Goal: Answer question/provide support: Share knowledge or assist other users

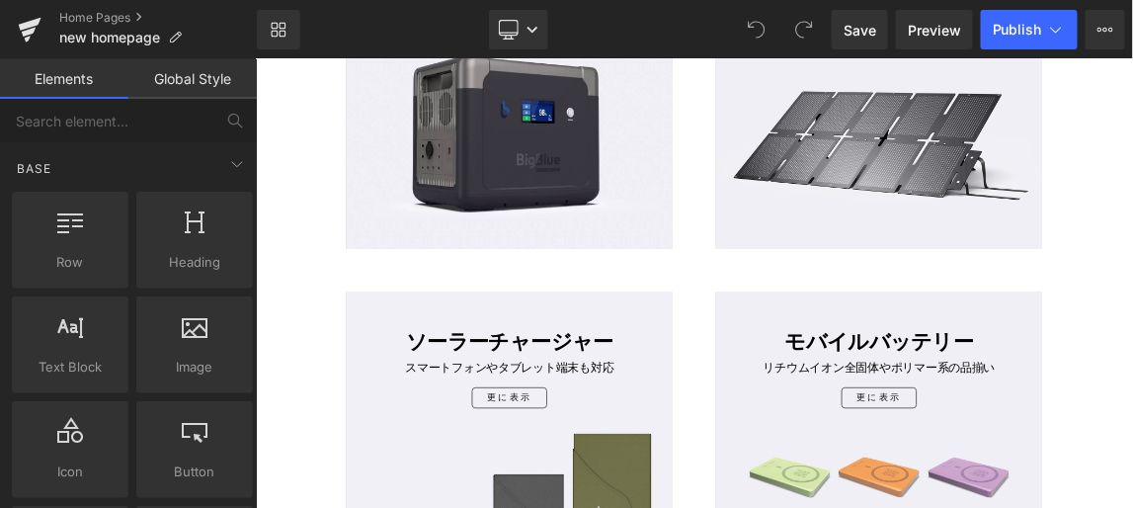
scroll to position [1167, 0]
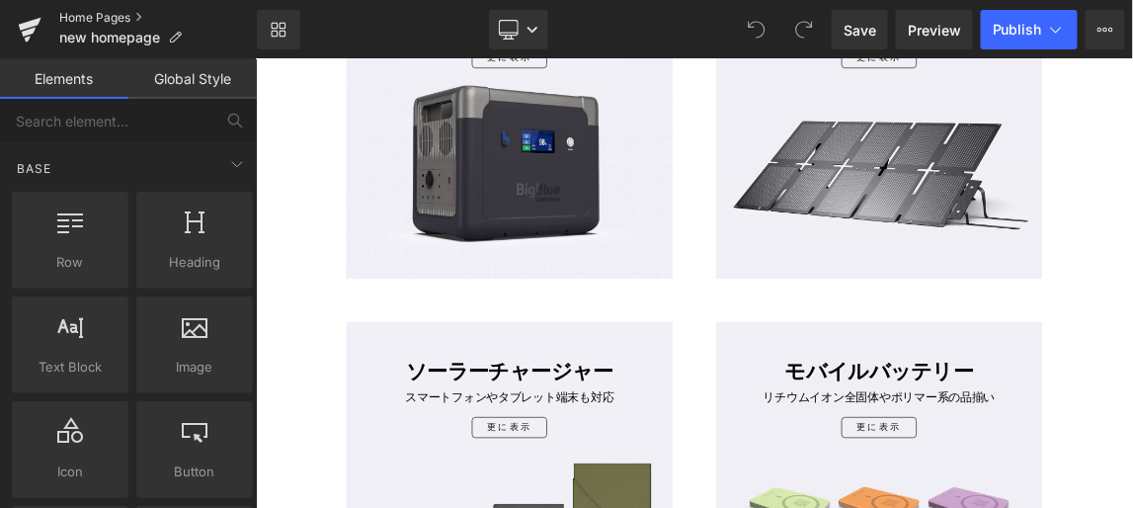
click at [81, 17] on link "Home Pages" at bounding box center [158, 18] width 198 height 16
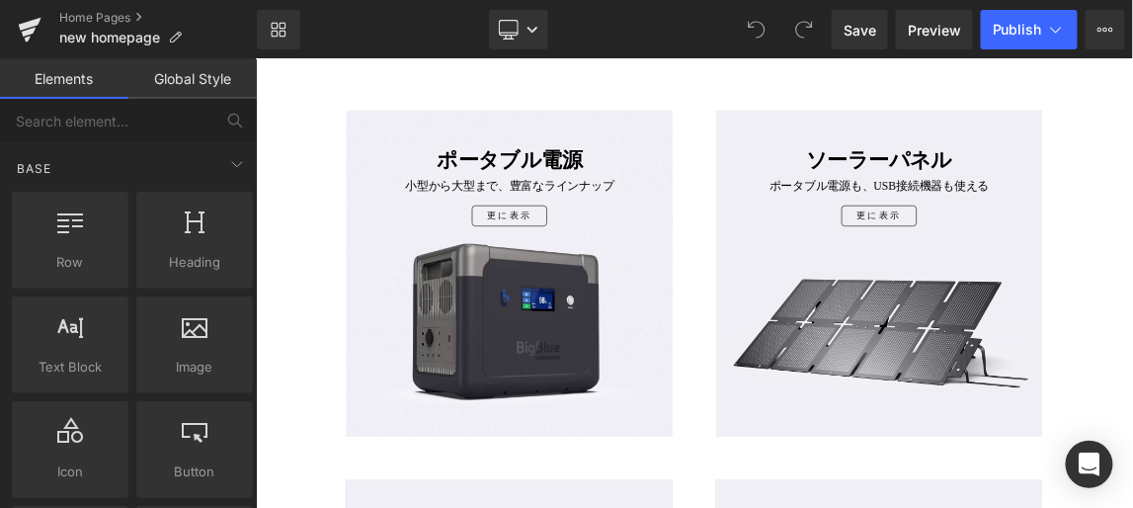
scroll to position [988, 0]
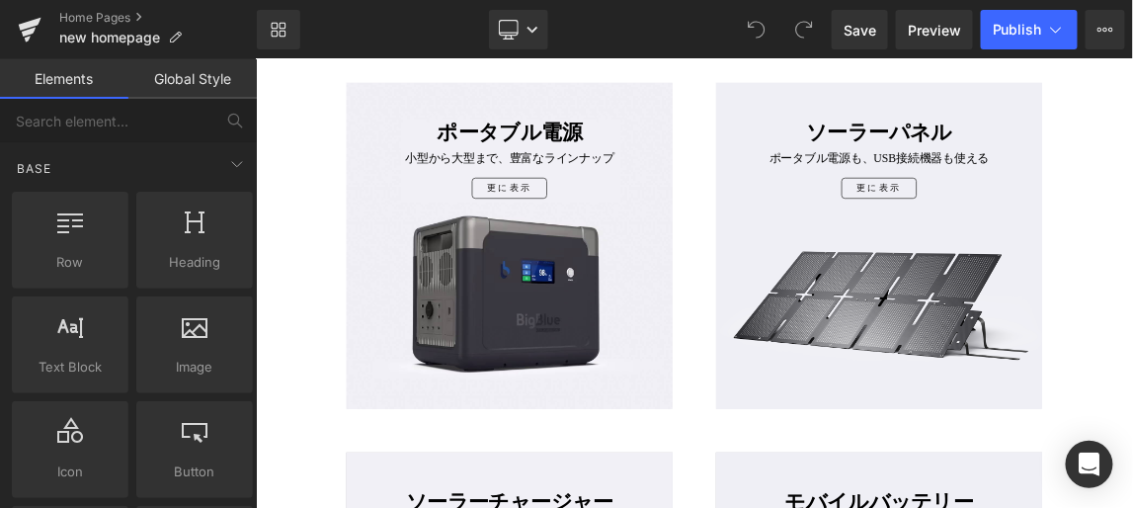
click at [633, 388] on div "ポータブル電源 Heading 小型から大型まで、豊富なラインナップ Text Block 更に表示 Button Row Row" at bounding box center [600, 313] width 445 height 445
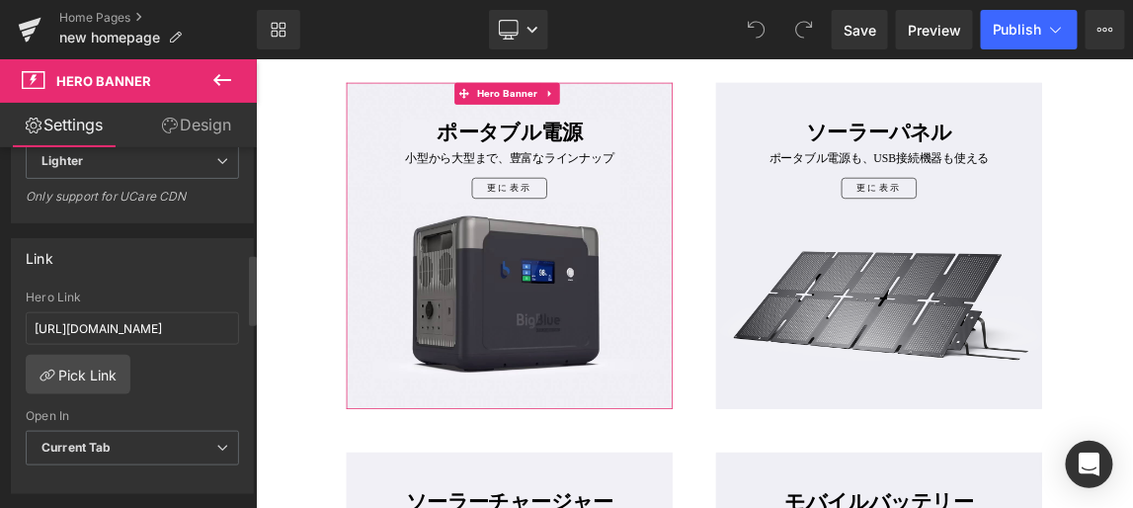
scroll to position [539, 0]
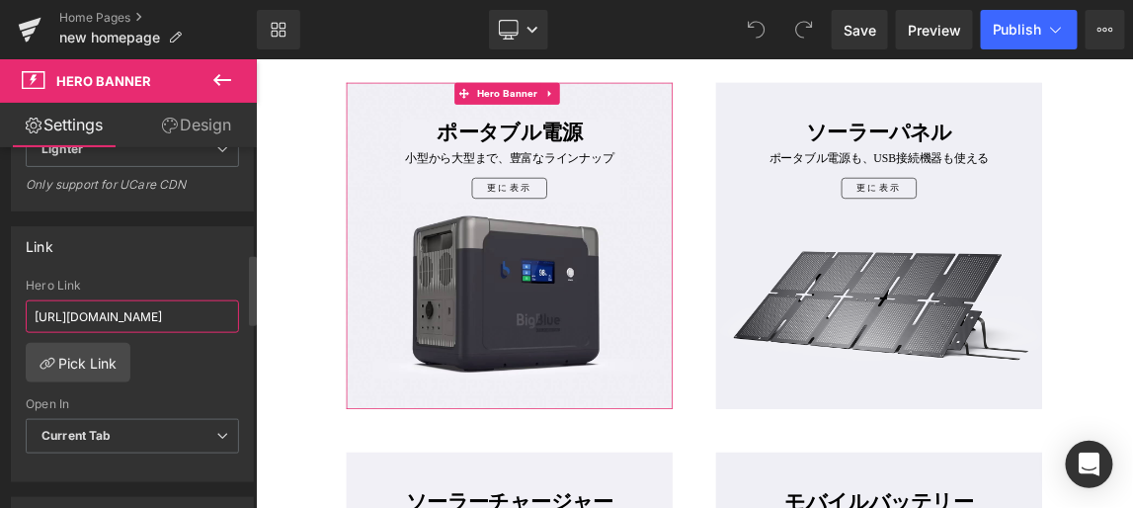
click at [145, 312] on input "https://www.ibigblue.co.jp/collections/%E3%83%9D%E3%83%BC%E3%82%BF%E3%83%96%E3%…" at bounding box center [132, 316] width 213 height 33
drag, startPoint x: 84, startPoint y: 312, endPoint x: 227, endPoint y: 307, distance: 143.4
click at [227, 307] on input "https://www.ibigblue.co.jp/collections/%E3%83%9D%E3%83%BC%E3%82%BF%E3%83%96%E3%…" at bounding box center [132, 316] width 213 height 33
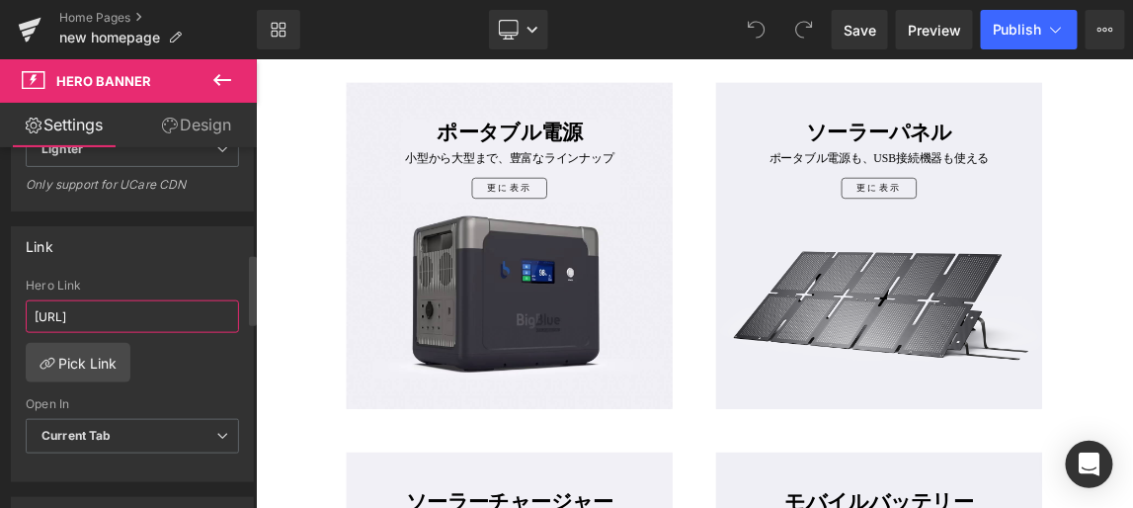
scroll to position [0, 0]
type input "h"
paste input "https://www.ibigblue.co.jp/collections/%E3%83%9D%E3%83%BC%E3%82%BF%E3%83%96%E3%…"
type input "https://www.ibigblue.co.jp/collections/%E3%83%9D%E3%83%BC%E3%82%BF%E3%83%96%E3%…"
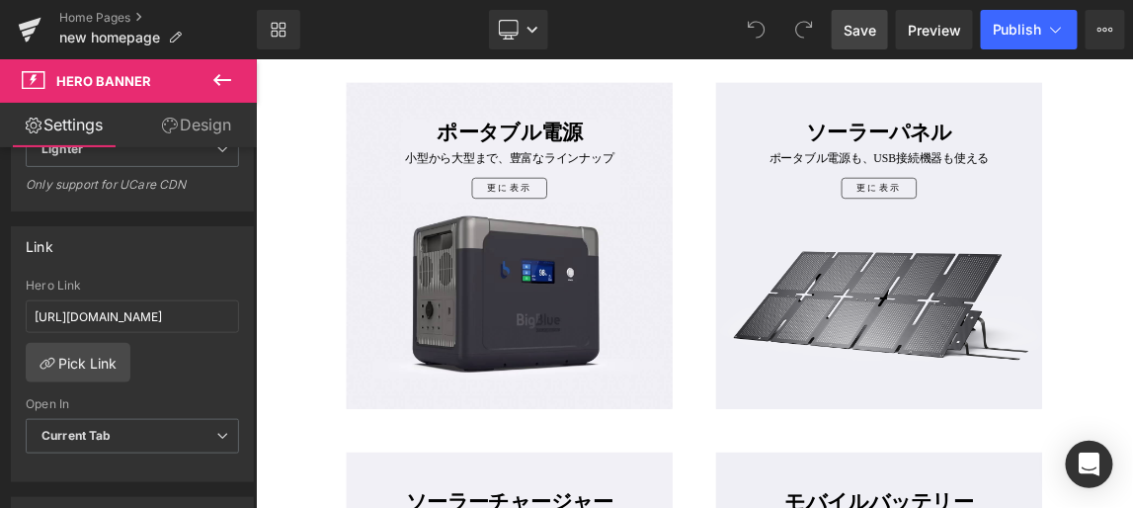
click at [861, 29] on span "Save" at bounding box center [860, 30] width 33 height 21
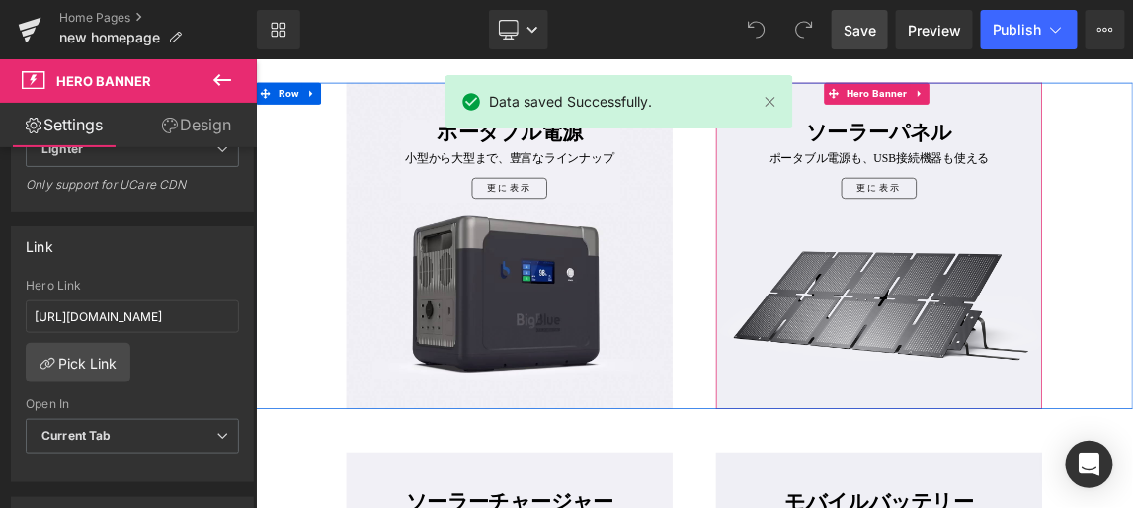
click at [1092, 341] on div "ソーラーパネル Heading ポータブル電源も、USB接続機器も使える Text Block 更に表示 Button Row Row" at bounding box center [1104, 313] width 445 height 445
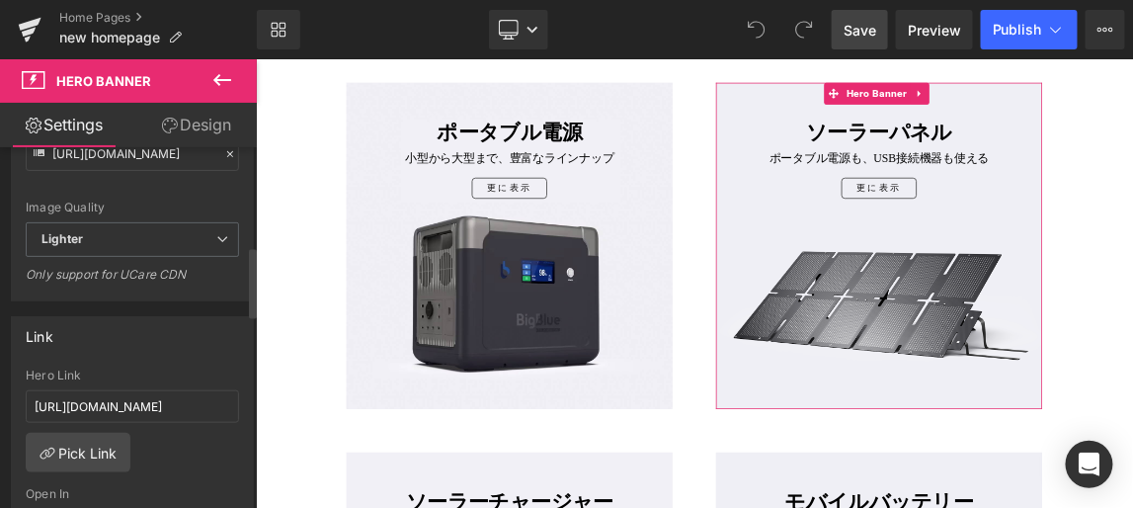
scroll to position [629, 0]
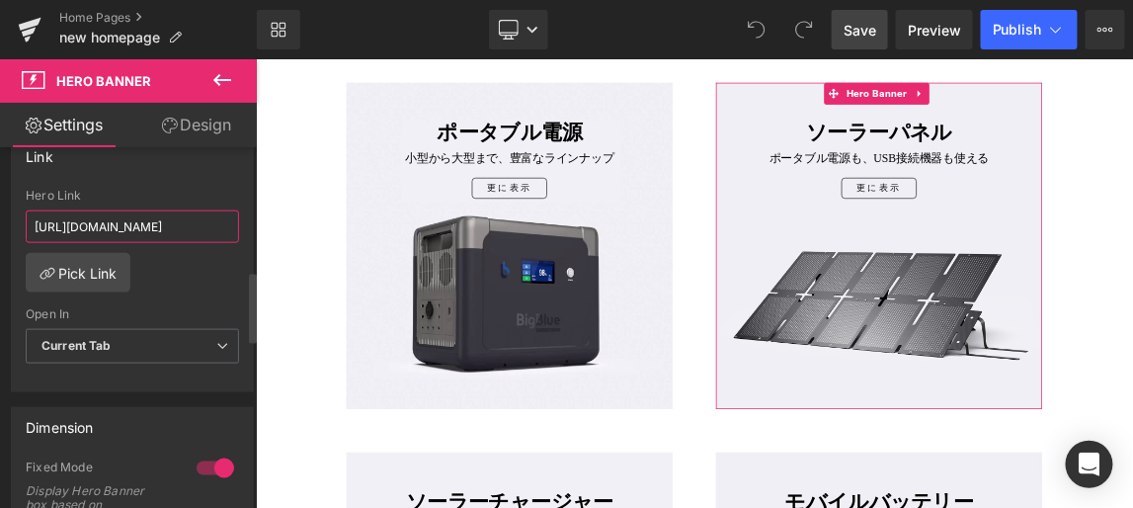
click at [122, 222] on input "https://www.ibigblue.co.jp/collections/%E3%82%BD%E3%83%BC%E3%83%A9%E3%83%BC%E3%…" at bounding box center [132, 226] width 213 height 33
drag, startPoint x: 33, startPoint y: 221, endPoint x: 233, endPoint y: 222, distance: 200.6
click at [233, 222] on div "https://www.ibigblue.co.jp/collections/%E3%82%BD%E3%83%BC%E3%83%A9%E3%83%BC%E3%…" at bounding box center [132, 290] width 241 height 203
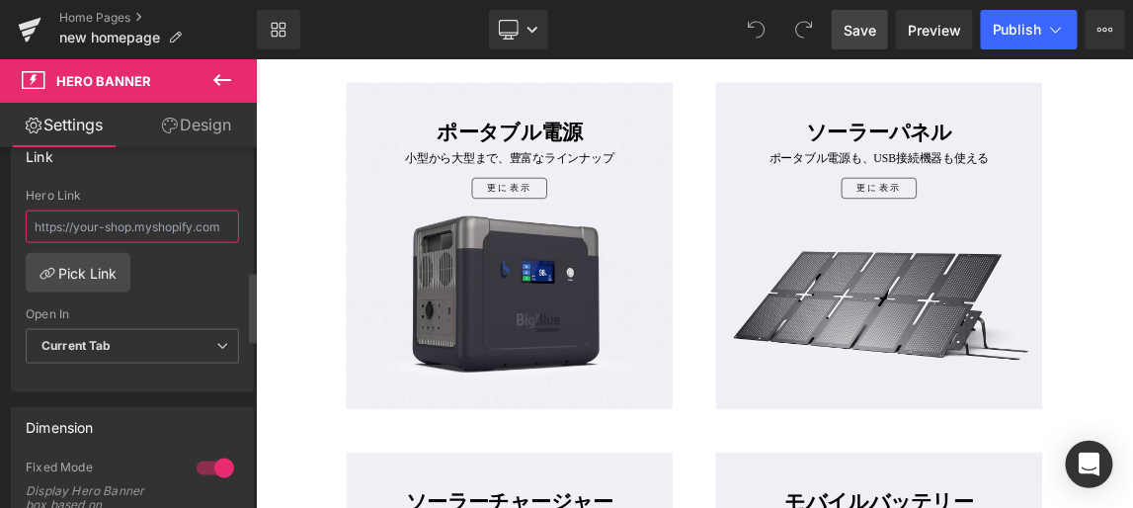
paste input "https://www.ibigblue.co.jp/collections/solar-panel"
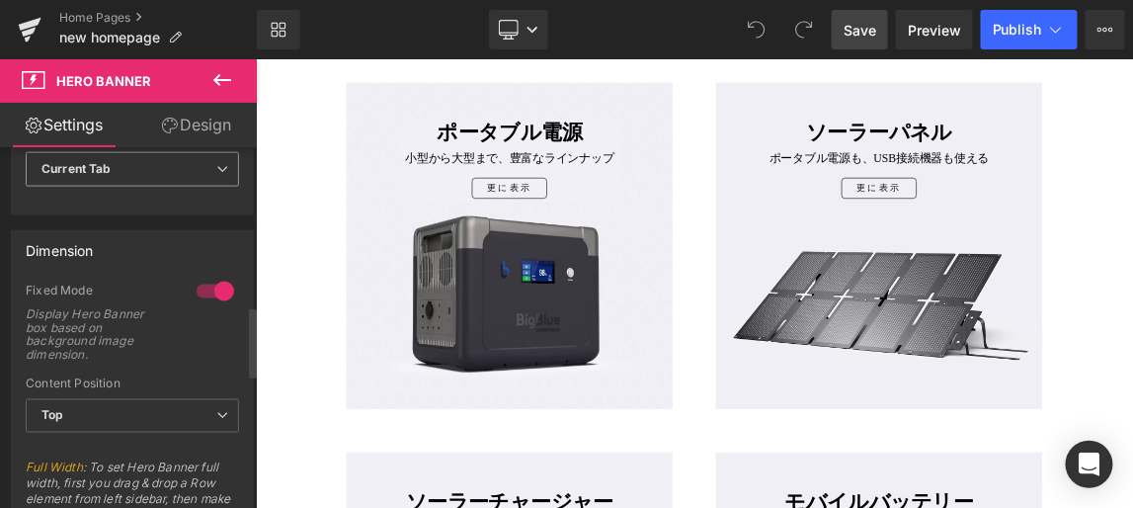
scroll to position [808, 0]
type input "https://www.ibigblue.co.jp/collections/solar-panel"
click at [861, 29] on span "Save" at bounding box center [860, 30] width 33 height 21
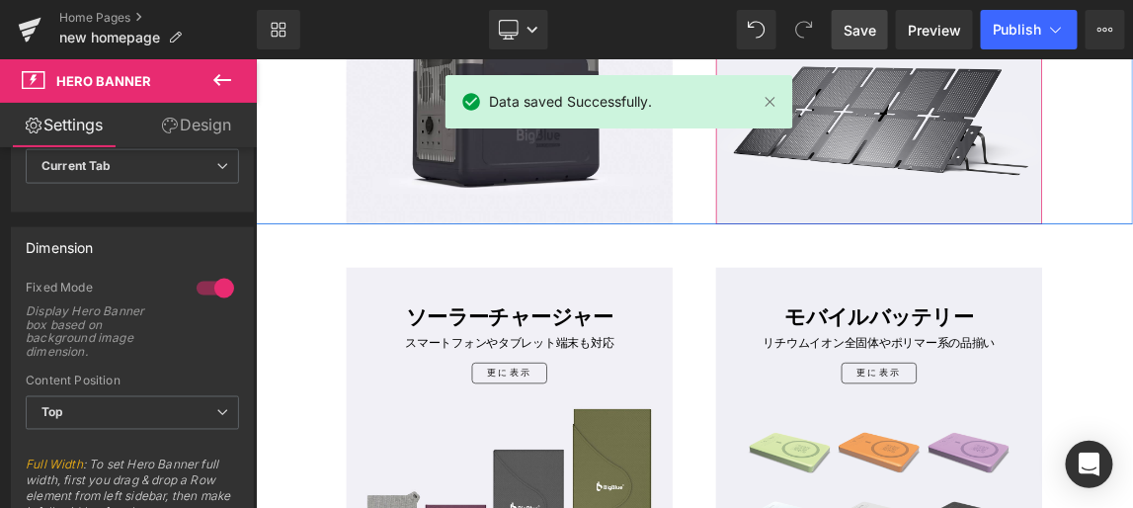
scroll to position [1257, 0]
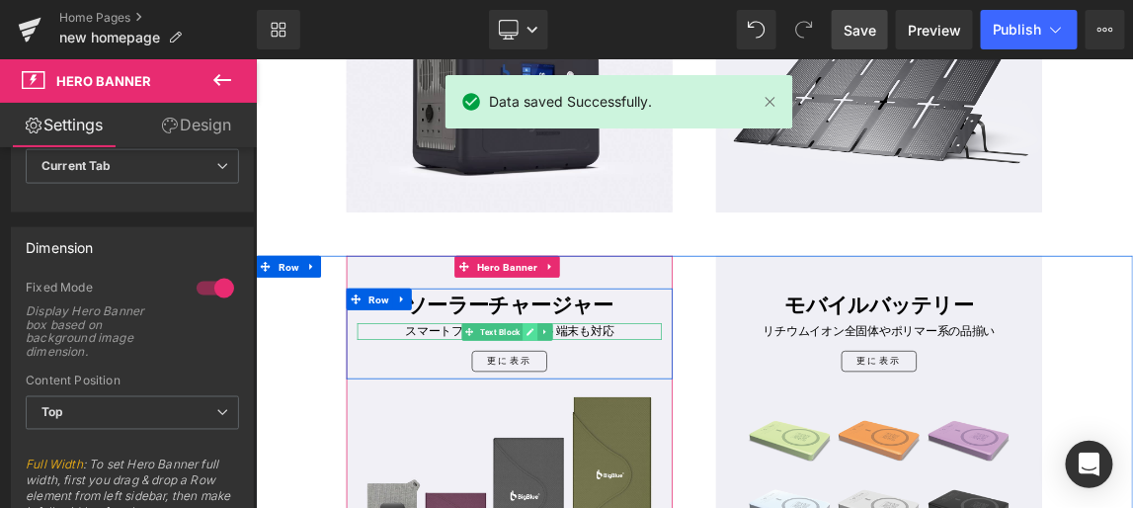
click at [627, 429] on link at bounding box center [629, 430] width 21 height 24
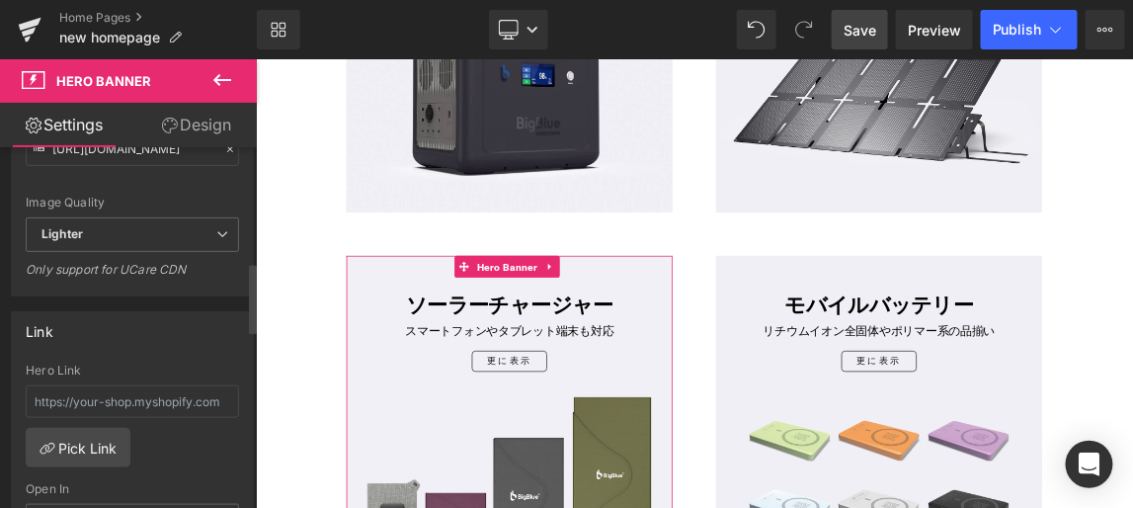
scroll to position [629, 0]
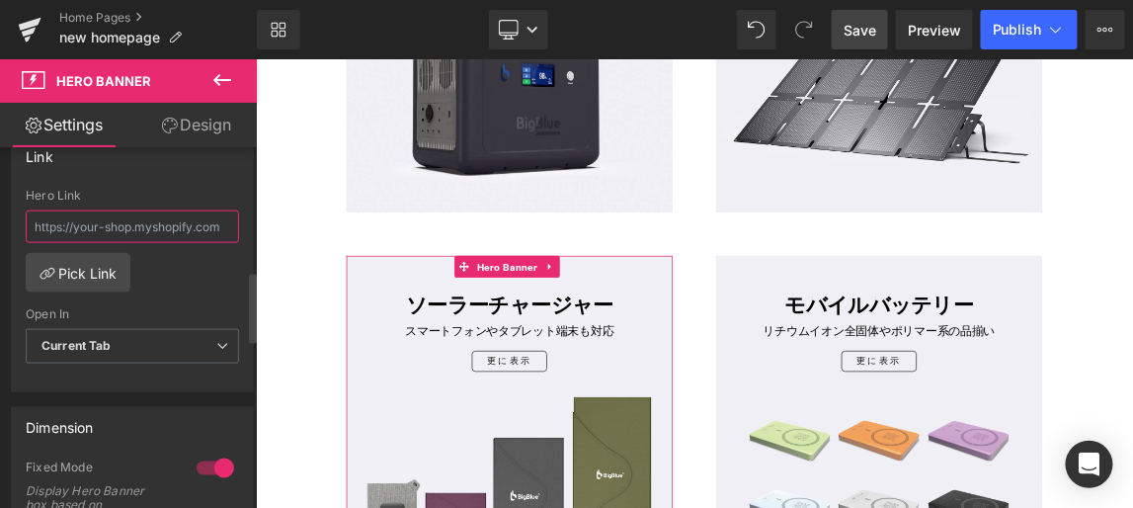
click at [111, 220] on input "text" at bounding box center [132, 226] width 213 height 33
drag, startPoint x: 34, startPoint y: 219, endPoint x: 223, endPoint y: 222, distance: 189.8
click at [223, 222] on input "text" at bounding box center [132, 226] width 213 height 33
click at [220, 223] on input "text" at bounding box center [132, 226] width 213 height 33
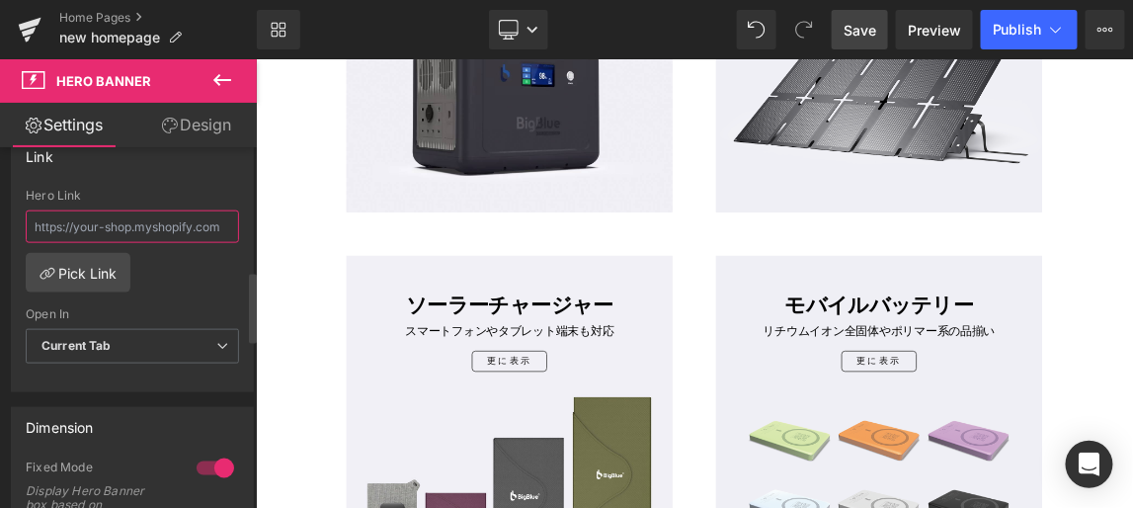
paste input "https://www.ibigblue.co.jp/collections/solar-charger"
type input "https://www.ibigblue.co.jp/collections/solar-charger"
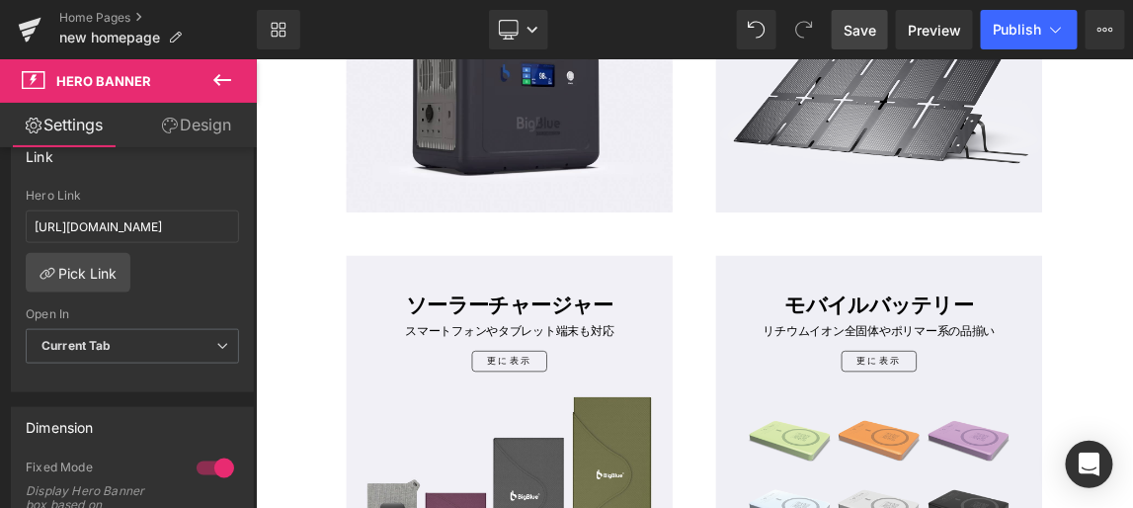
click at [856, 28] on span "Save" at bounding box center [860, 30] width 33 height 21
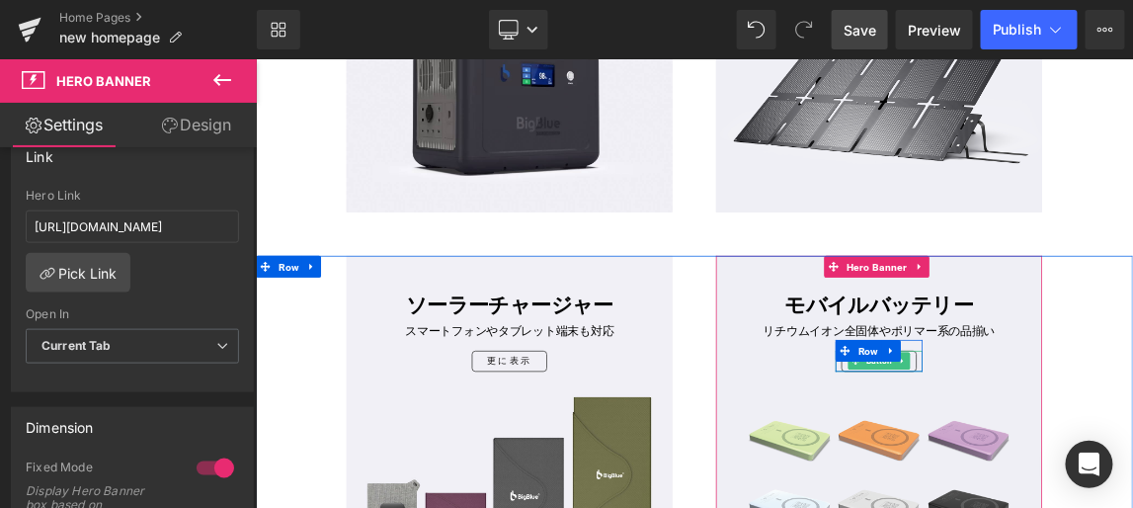
click at [1133, 463] on link "更に表示" at bounding box center [1104, 470] width 103 height 29
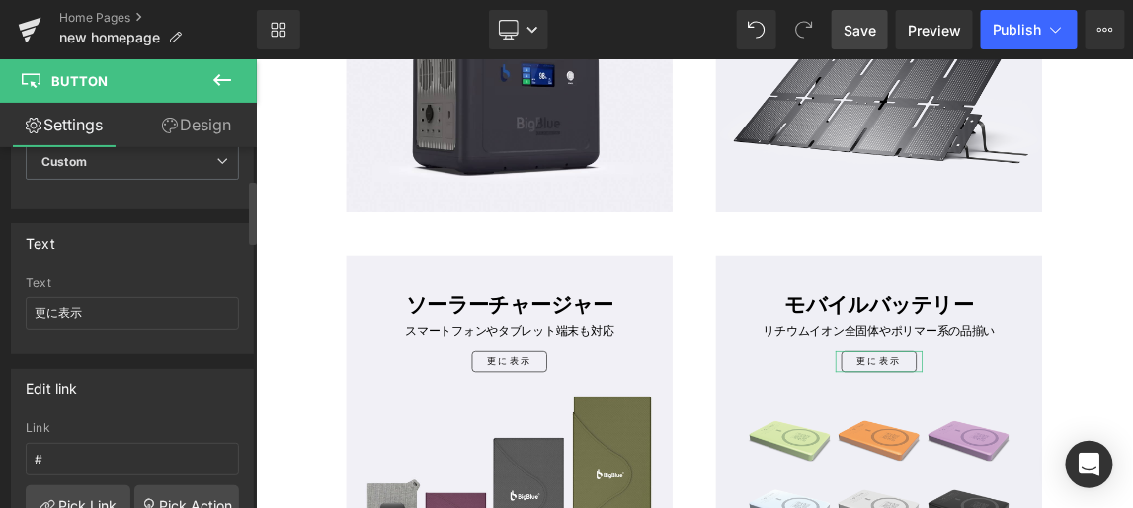
scroll to position [179, 0]
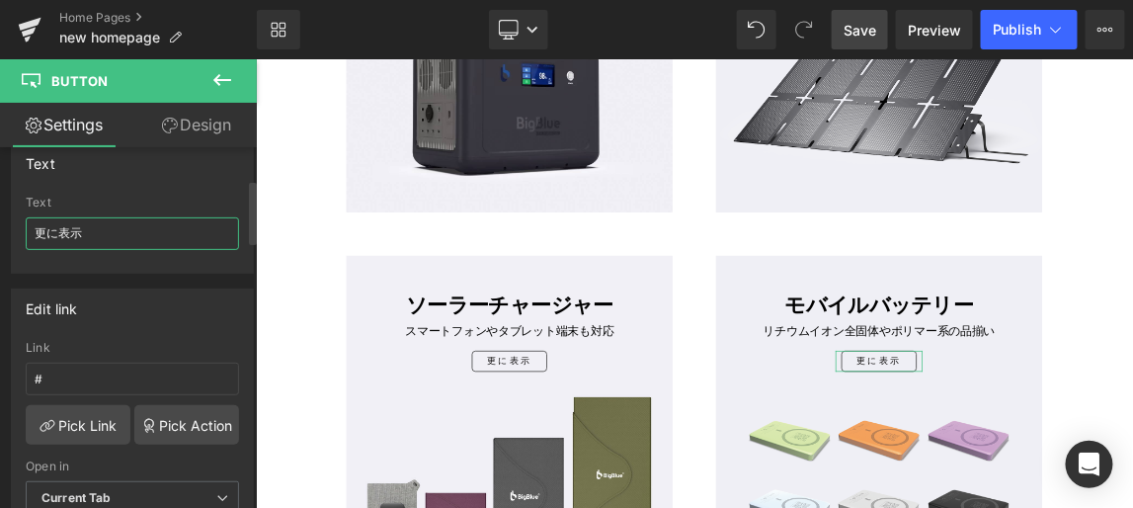
click at [126, 228] on input "更に表示" at bounding box center [132, 233] width 213 height 33
drag, startPoint x: 99, startPoint y: 230, endPoint x: 35, endPoint y: 234, distance: 64.4
click at [35, 234] on input "更に表示" at bounding box center [132, 233] width 213 height 33
paste input "お待ちください"
type input "お待ちください"
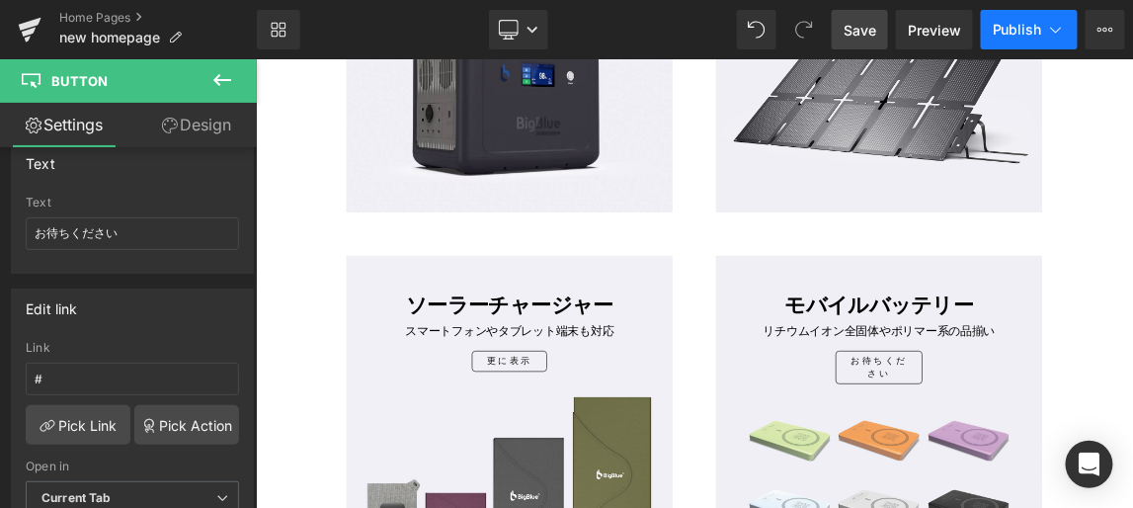
click at [1018, 25] on span "Publish" at bounding box center [1017, 30] width 49 height 16
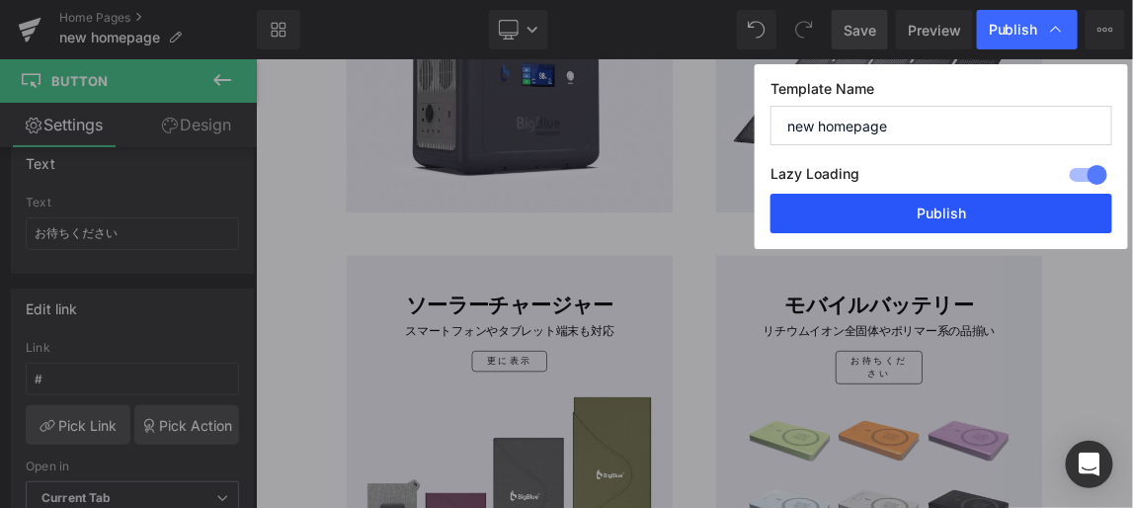
click at [954, 210] on button "Publish" at bounding box center [942, 214] width 342 height 40
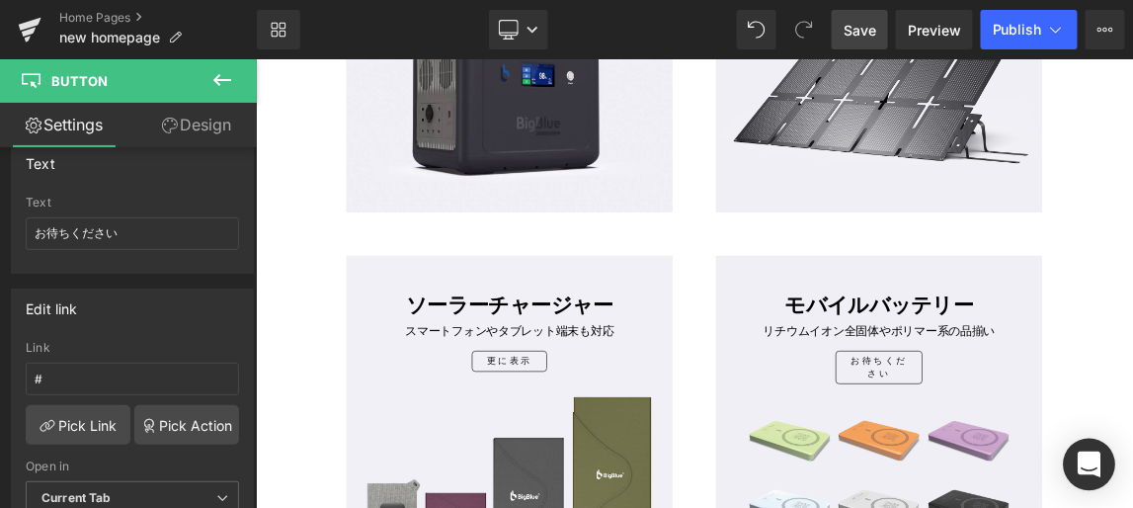
click at [1090, 464] on icon "Open Intercom Messenger" at bounding box center [1089, 465] width 23 height 26
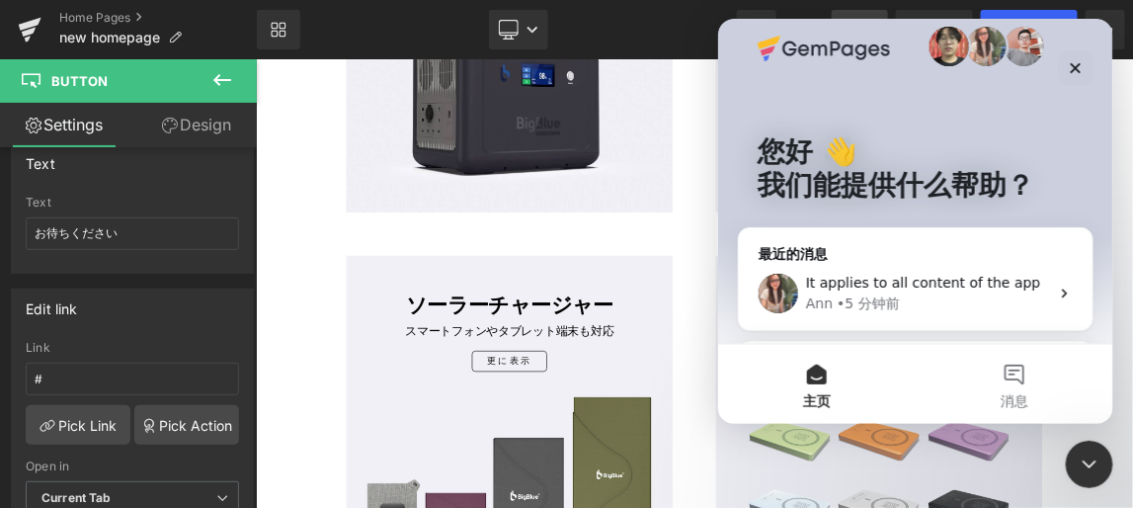
scroll to position [0, 0]
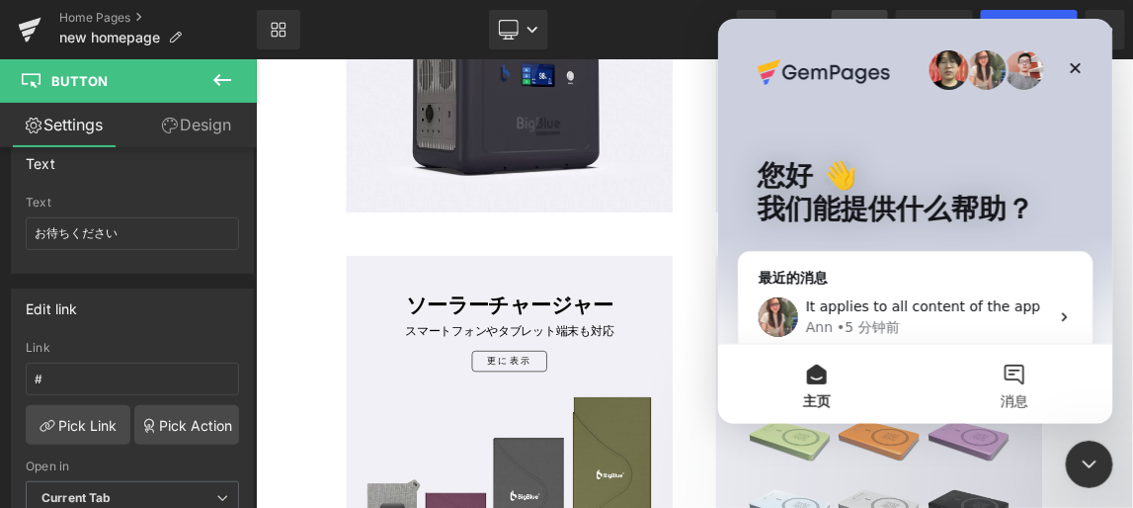
click at [1014, 377] on button "消息" at bounding box center [1014, 383] width 198 height 79
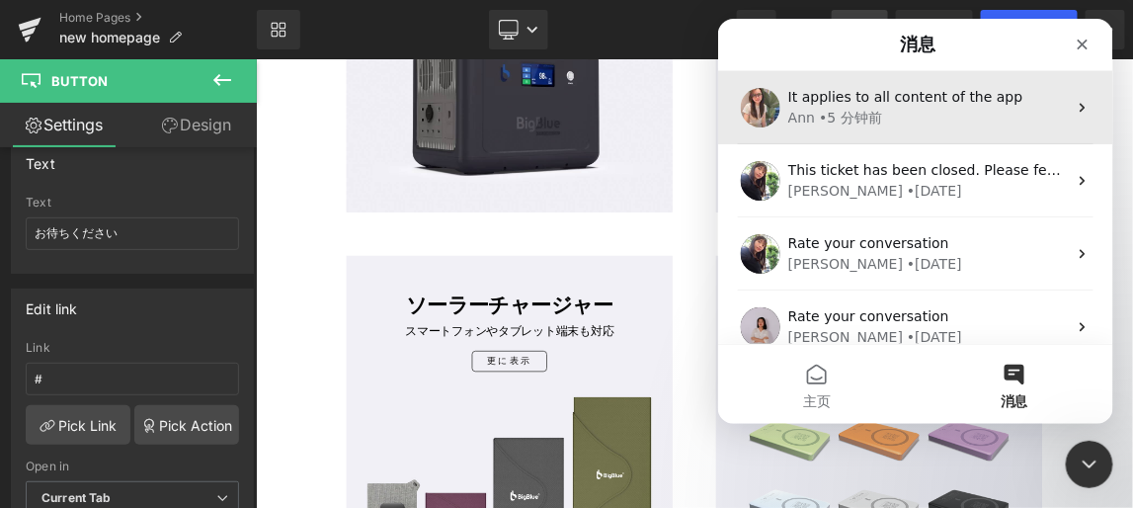
click at [951, 98] on span "It applies to all content of the app" at bounding box center [905, 96] width 235 height 16
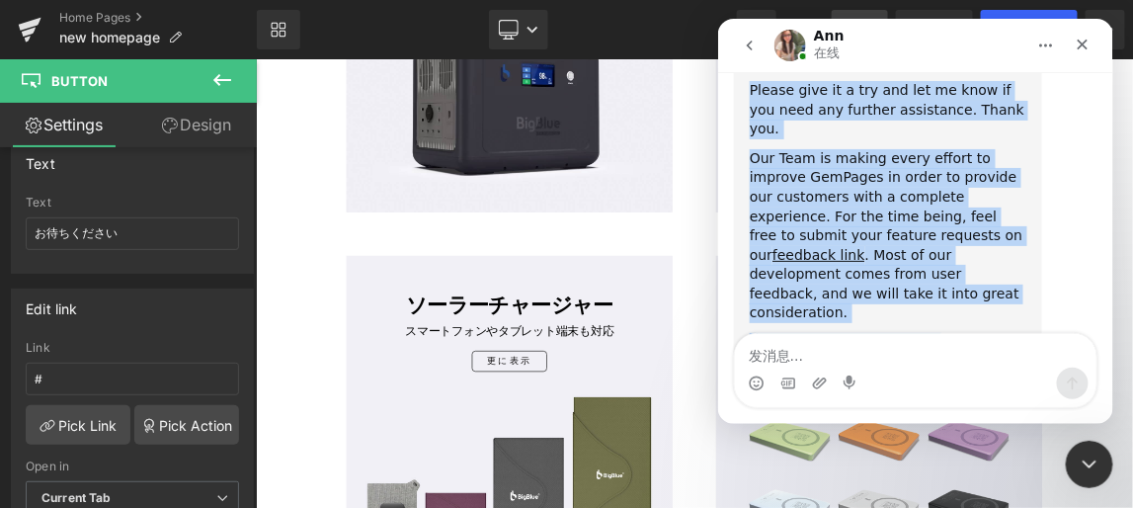
scroll to position [1149, 0]
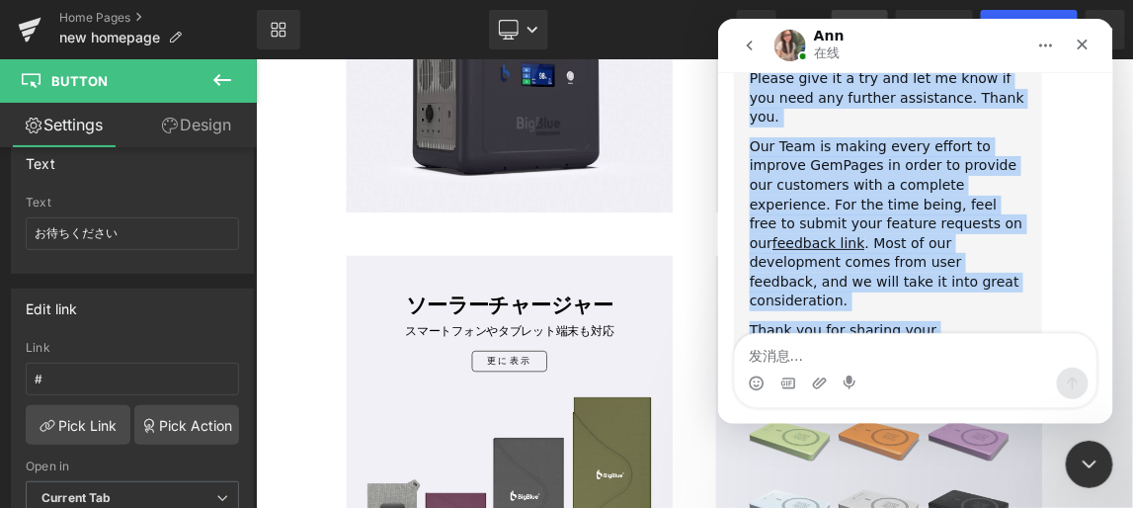
drag, startPoint x: 751, startPoint y: 116, endPoint x: 1024, endPoint y: 272, distance: 314.3
click at [1024, 272] on div "Thank you so much for waiting. Currently, we have not had a built-in translator…" at bounding box center [887, 129] width 277 height 498
copy div "Thank you so much for waiting. Currently, we have not had a built-in translator…"
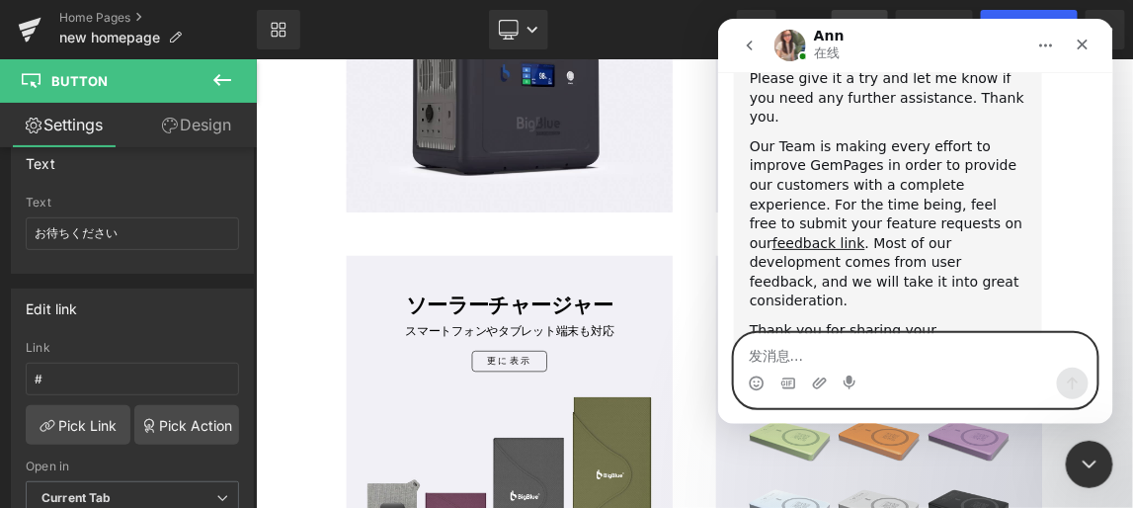
click at [813, 355] on textarea "发消息..." at bounding box center [915, 350] width 362 height 34
paste textarea "How do I install the Japanese version from this link?"
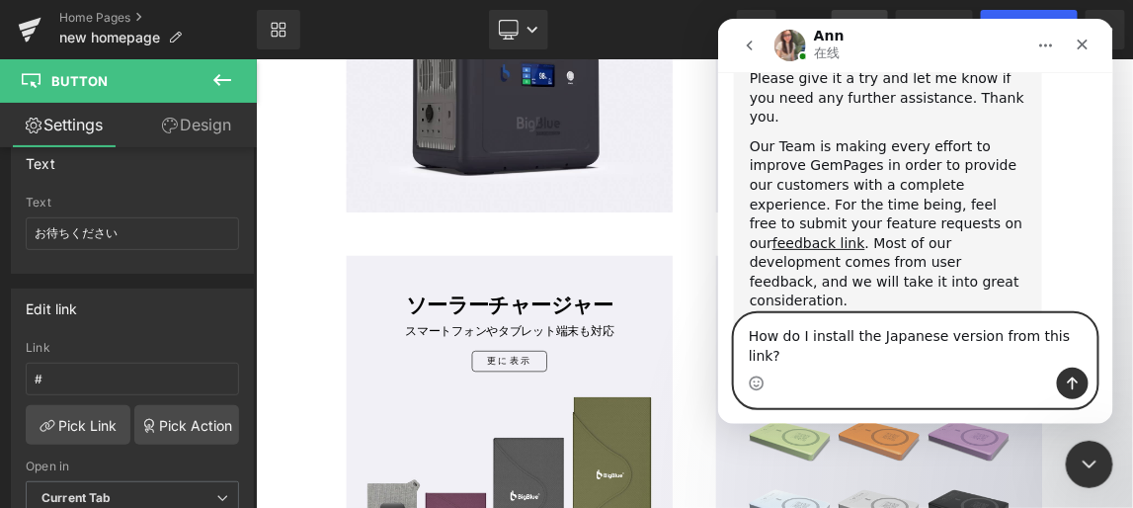
scroll to position [1169, 0]
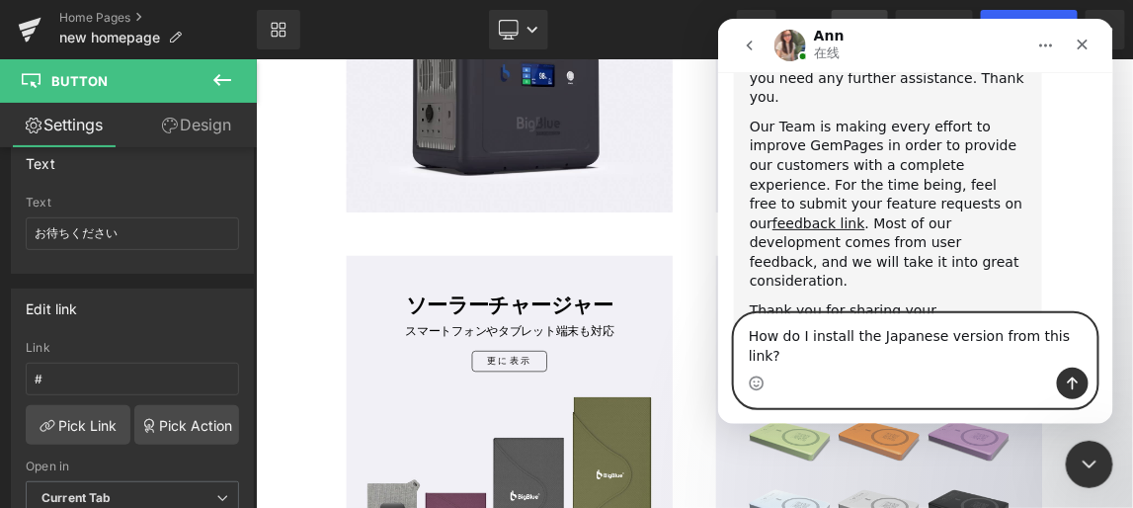
paste textarea "https://help.gempages.net/ja/article-category/page-optimization/gempages-transl…"
type textarea "How do I install the Japanese version from this link? https://help.gempages.net…"
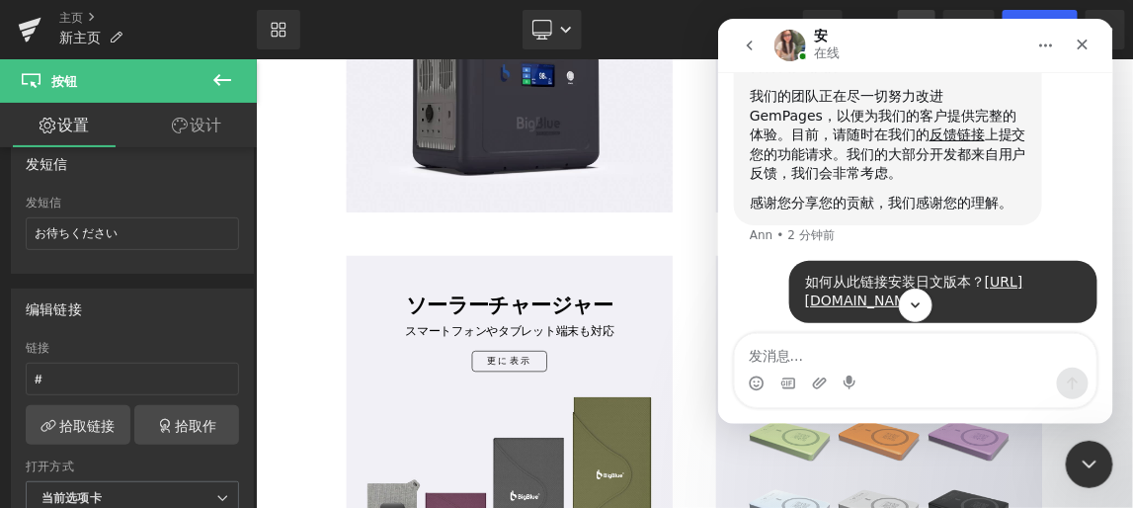
scroll to position [1117, 0]
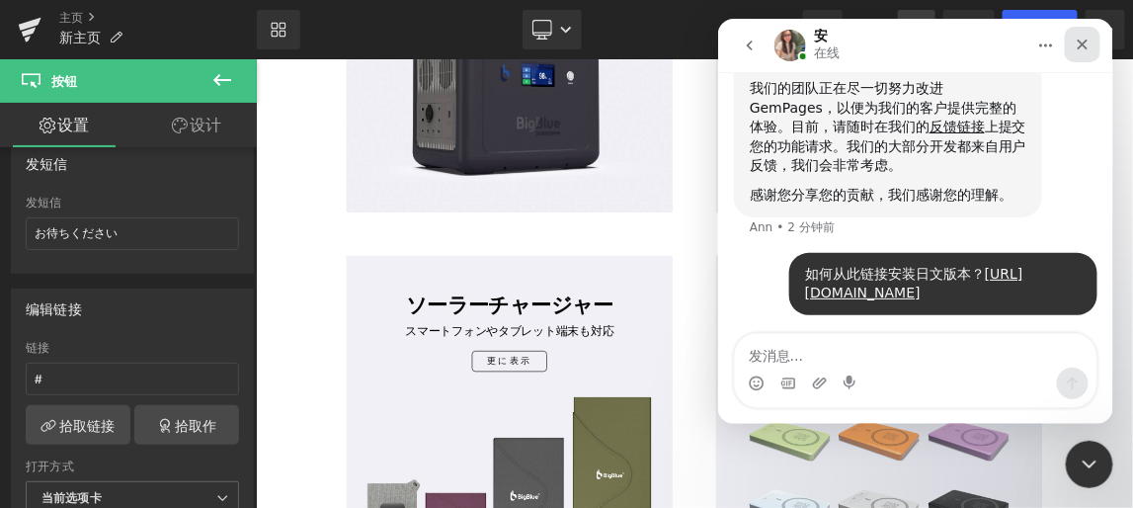
click at [1084, 43] on icon "关闭" at bounding box center [1082, 44] width 16 height 16
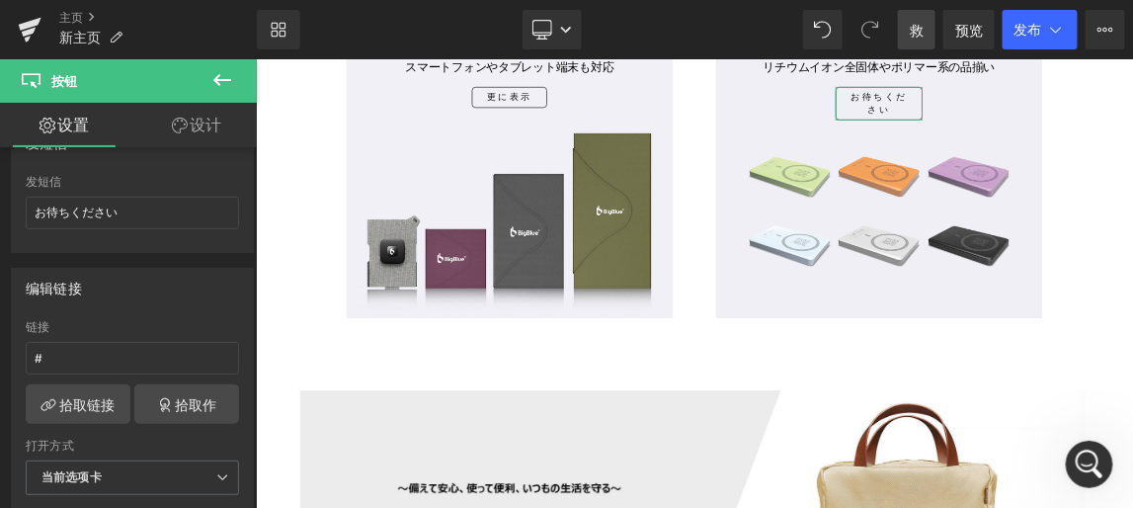
scroll to position [179, 0]
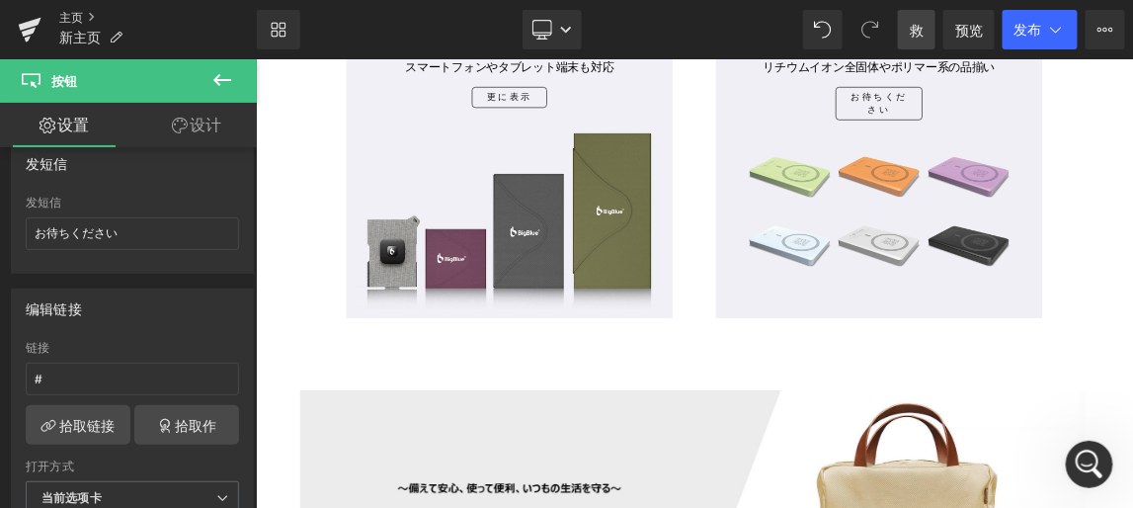
click at [77, 16] on link "主页" at bounding box center [158, 18] width 198 height 16
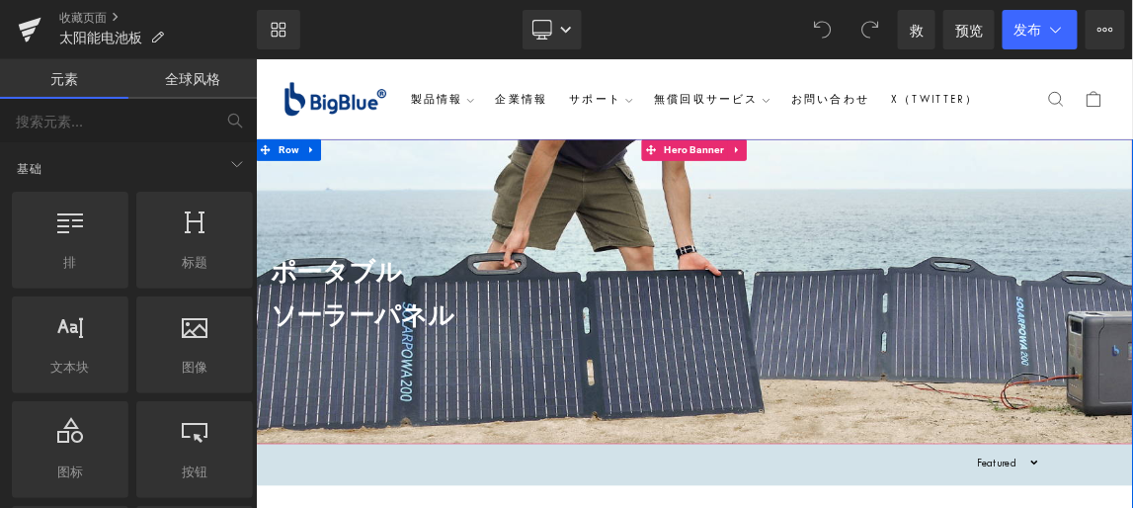
scroll to position [89, 0]
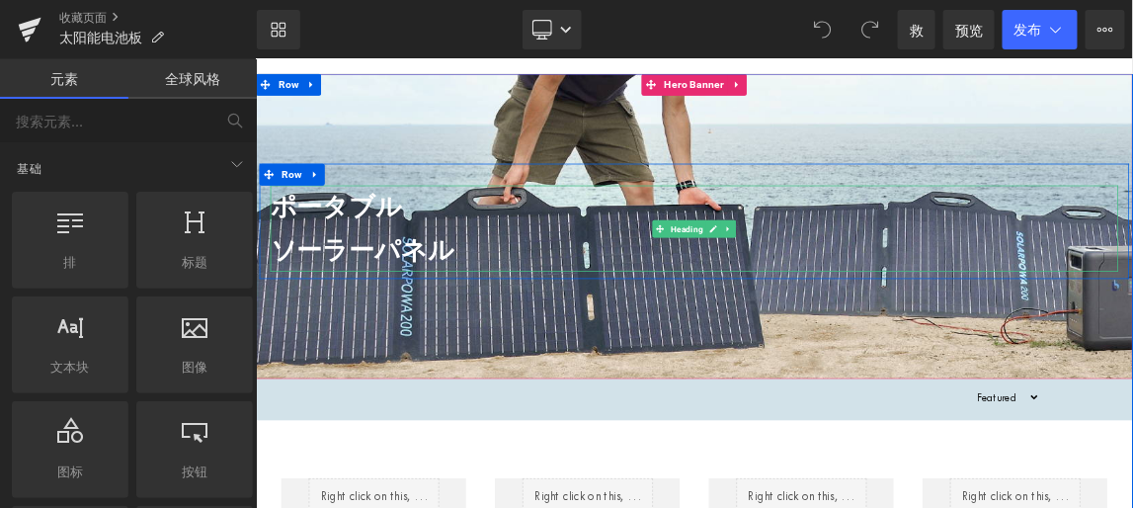
click at [462, 319] on strong "ポータブル ソーラーパネル" at bounding box center [400, 289] width 251 height 98
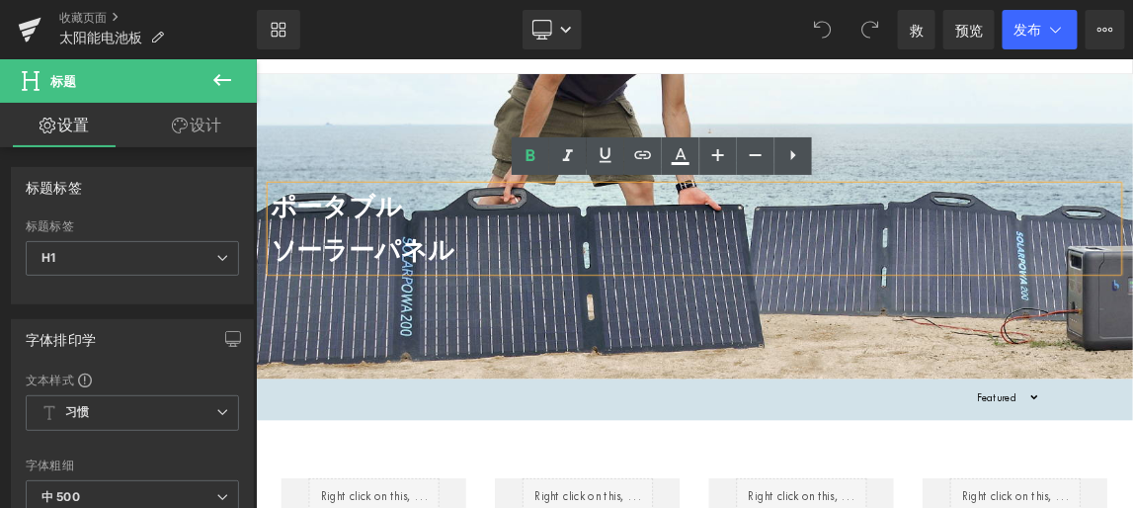
click at [457, 225] on div "ポータブル ソーラーパネル Heading Row" at bounding box center [853, 279] width 1186 height 157
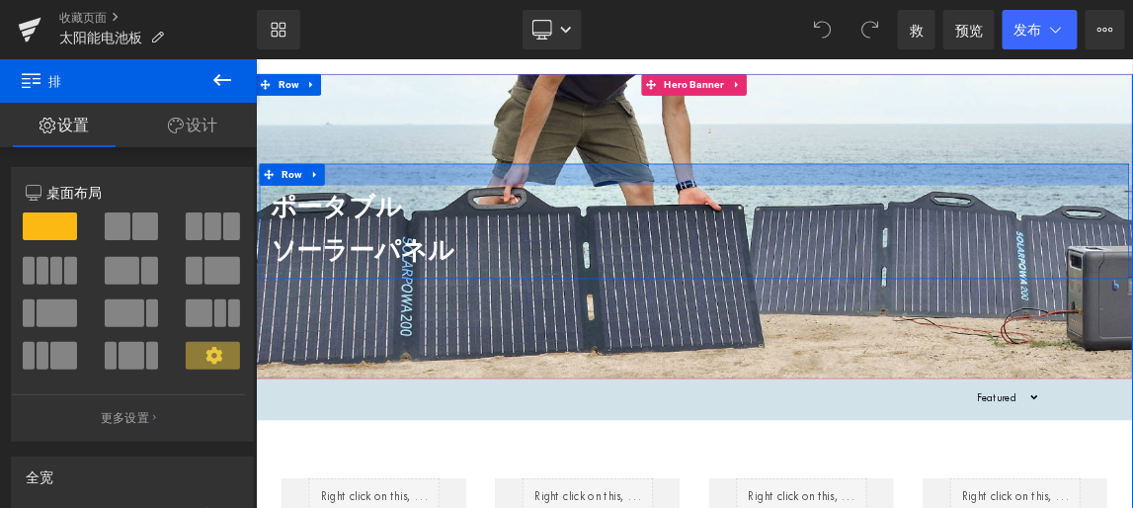
click at [453, 204] on div at bounding box center [853, 216] width 1186 height 30
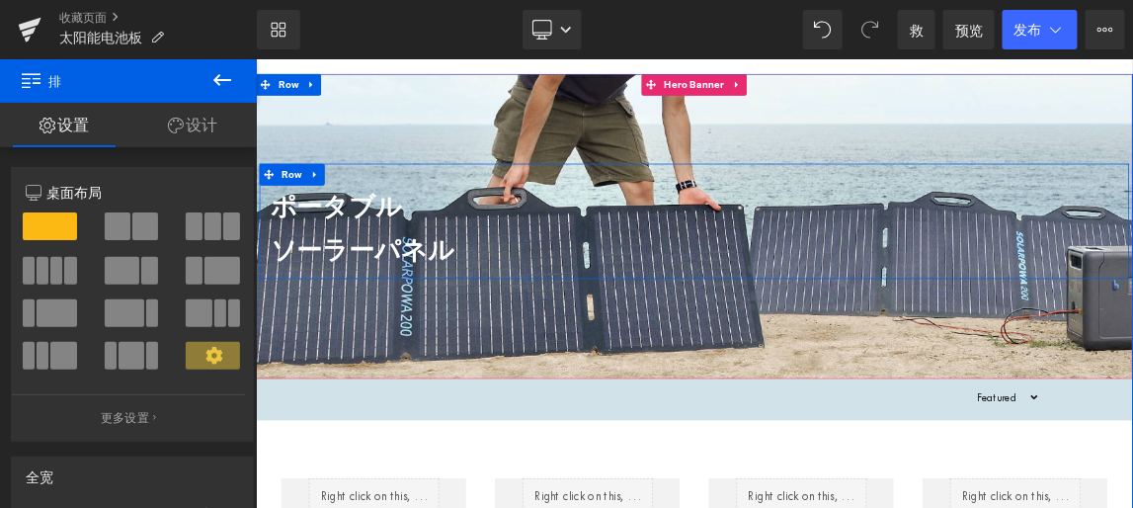
click at [461, 288] on h1 "ポータブル ソーラーパネル" at bounding box center [853, 289] width 1156 height 118
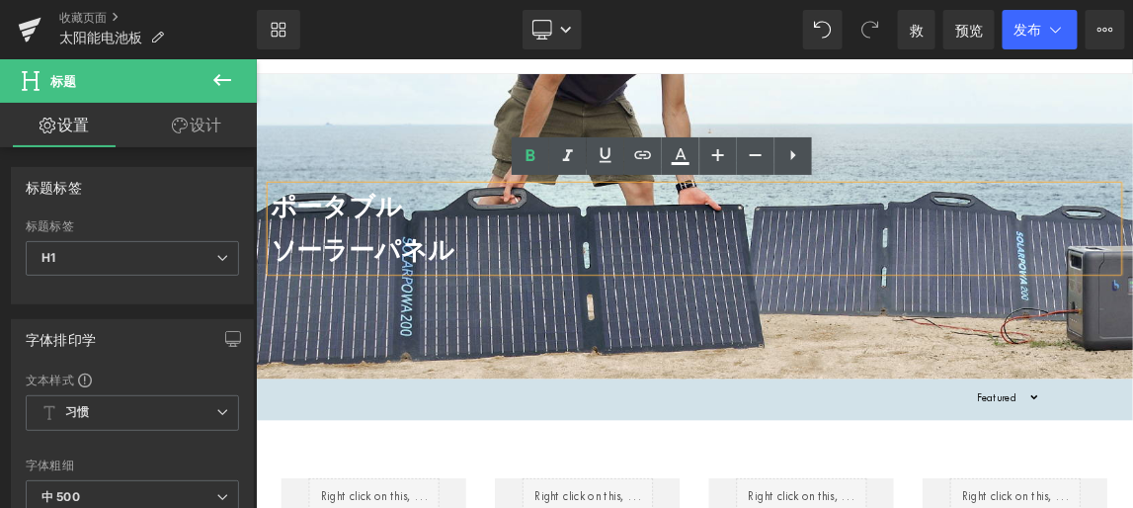
click at [464, 230] on div "ポータブル ソーラーパネル" at bounding box center [853, 289] width 1156 height 118
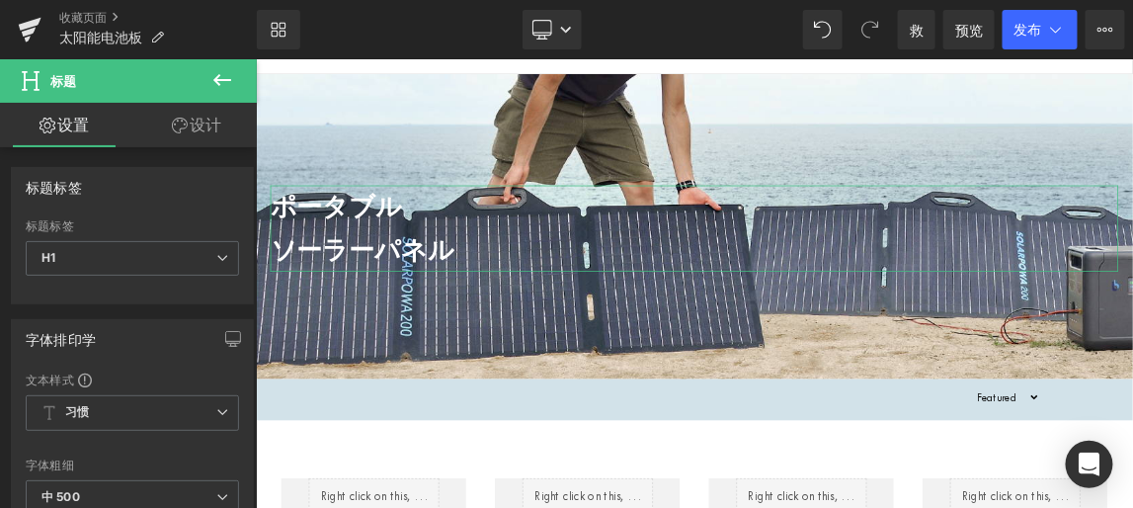
click at [210, 123] on font "设计" at bounding box center [207, 125] width 32 height 20
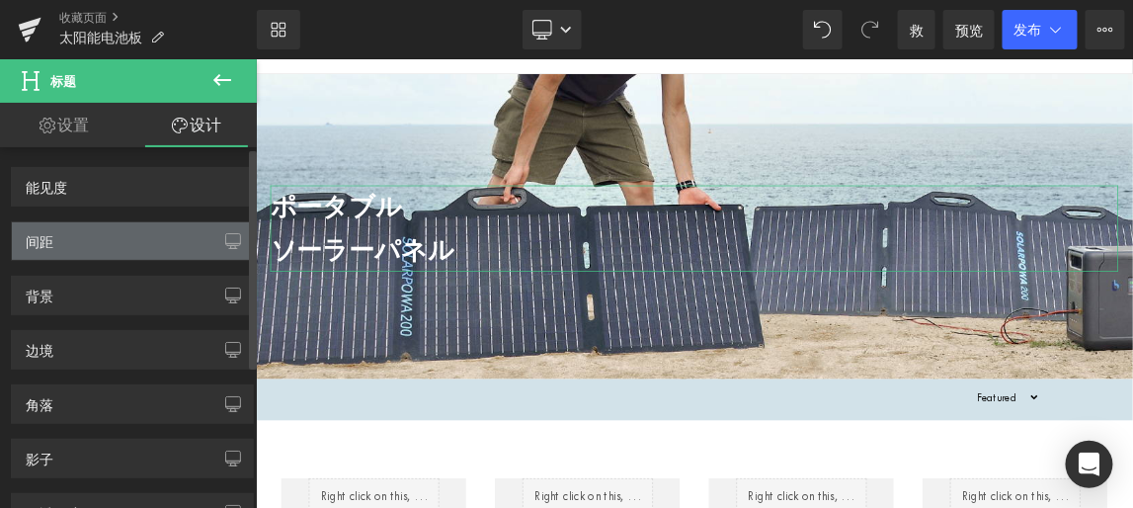
click at [160, 243] on div "间距" at bounding box center [132, 241] width 241 height 38
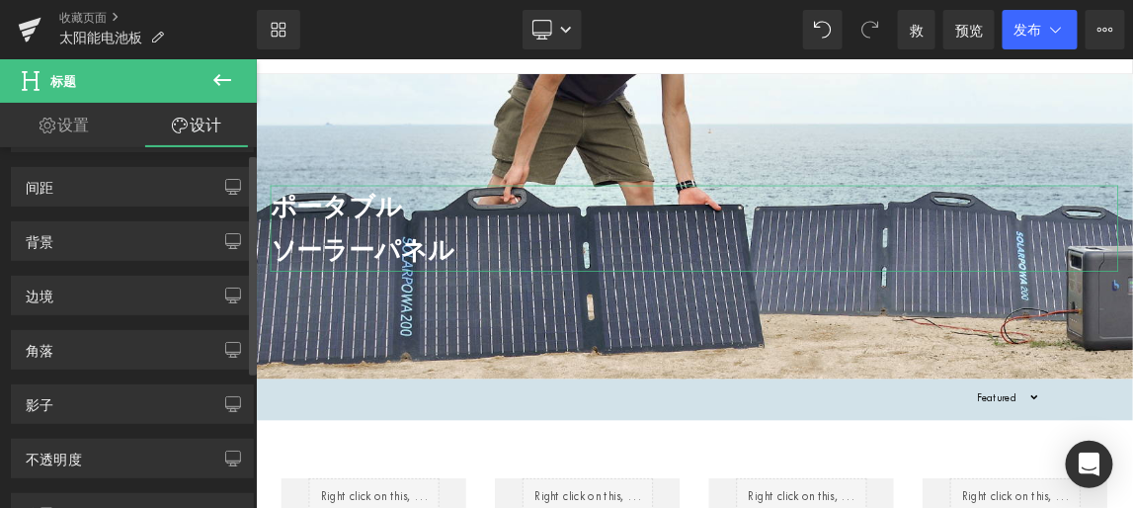
scroll to position [0, 0]
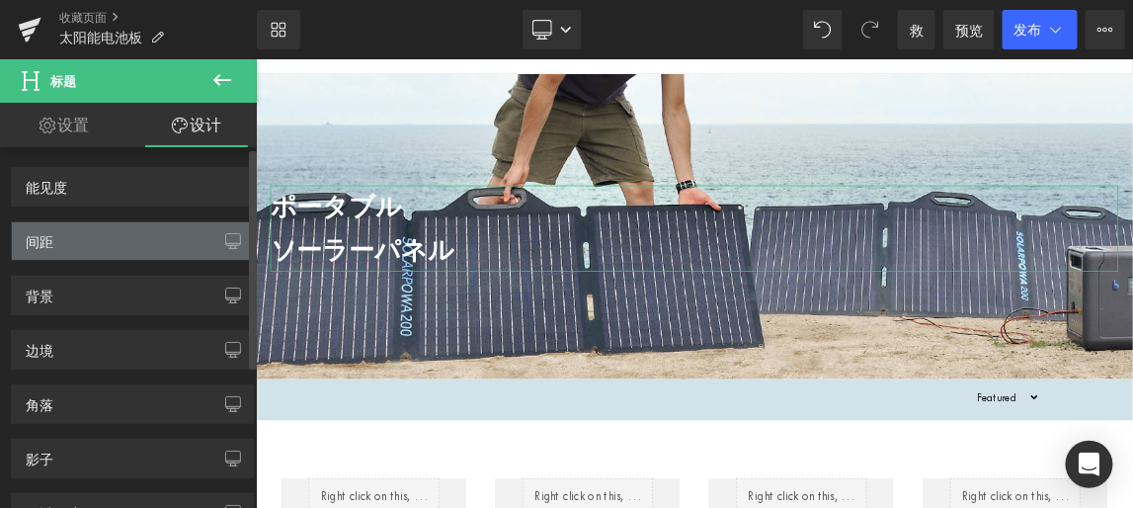
click at [151, 242] on div "间距" at bounding box center [132, 241] width 241 height 38
click at [225, 237] on icon "button" at bounding box center [233, 241] width 16 height 16
click at [164, 241] on div "间距" at bounding box center [132, 241] width 241 height 38
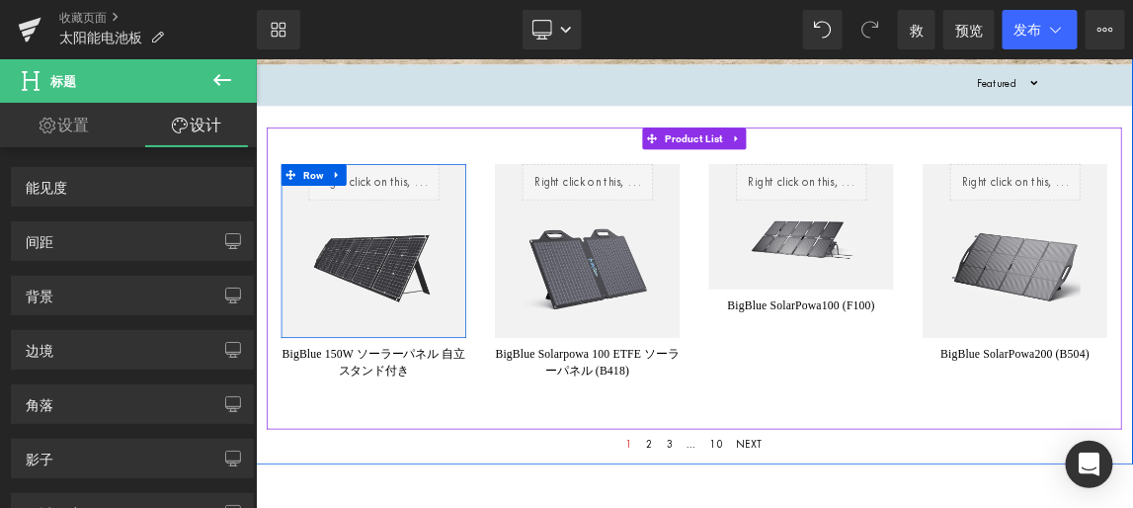
scroll to position [539, 0]
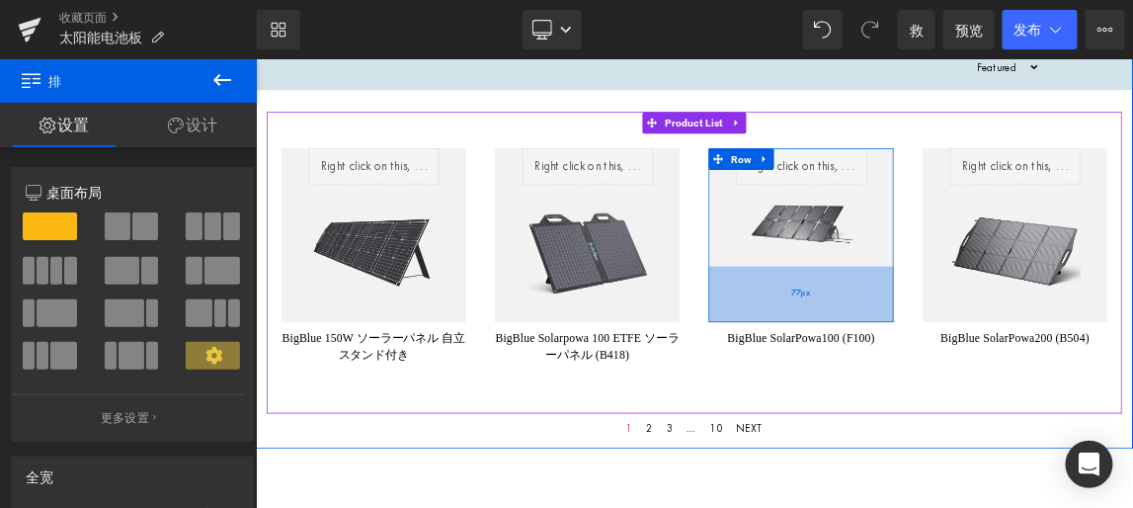
drag, startPoint x: 950, startPoint y: 348, endPoint x: 952, endPoint y: 414, distance: 66.2
click at [952, 414] on div "77px" at bounding box center [999, 379] width 252 height 76
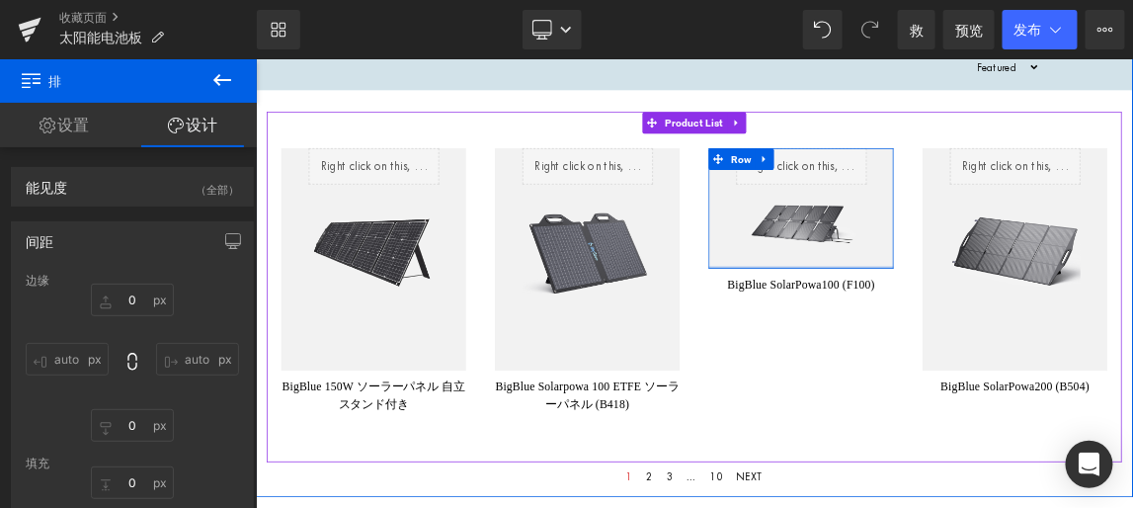
type input "1px"
drag, startPoint x: 952, startPoint y: 411, endPoint x: 958, endPoint y: 335, distance: 76.3
click at [958, 335] on div "Liquid Sale Off (P) Image Row" at bounding box center [999, 260] width 252 height 161
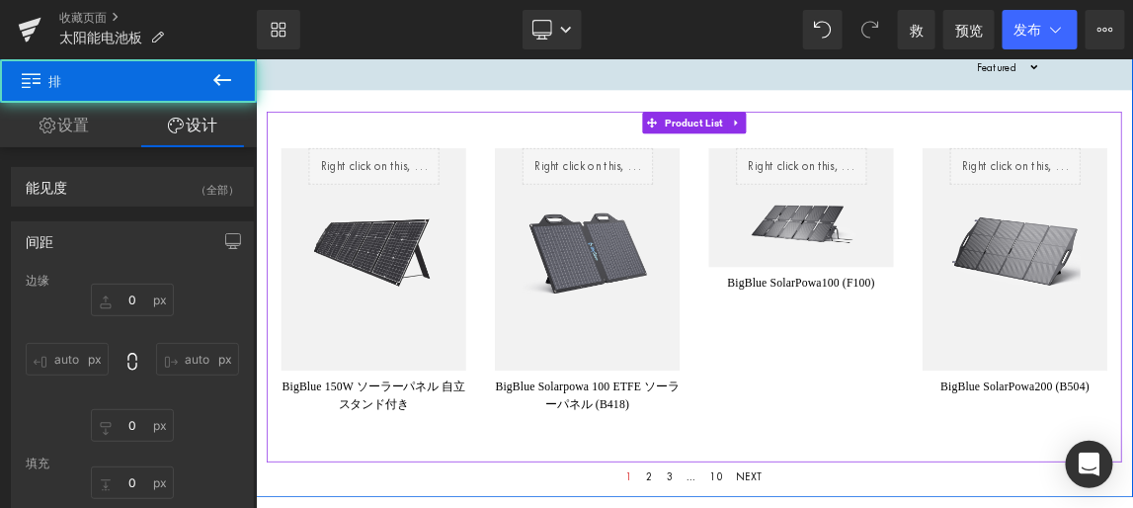
type input "0"
type input "1"
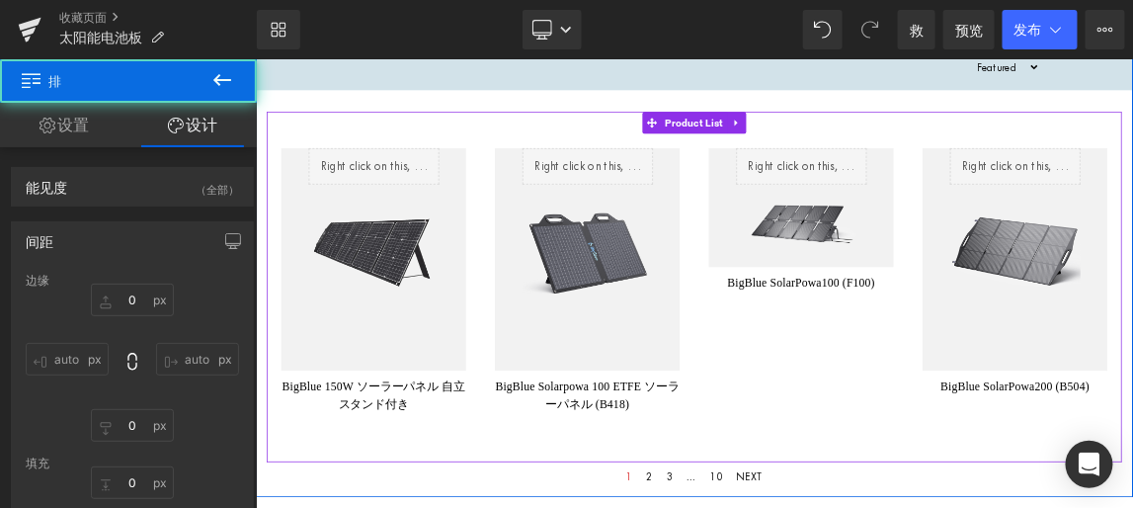
type input "0"
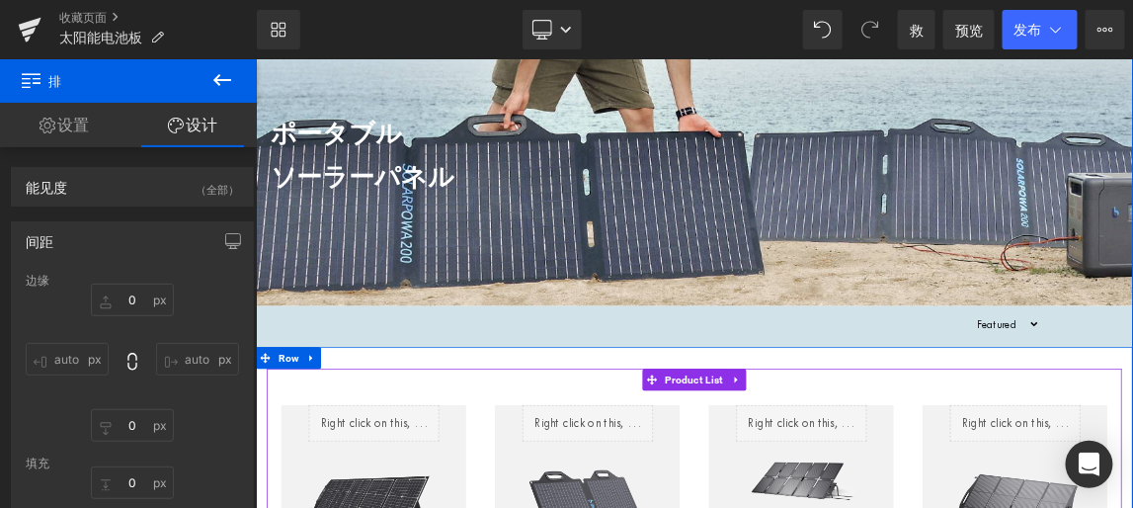
scroll to position [179, 0]
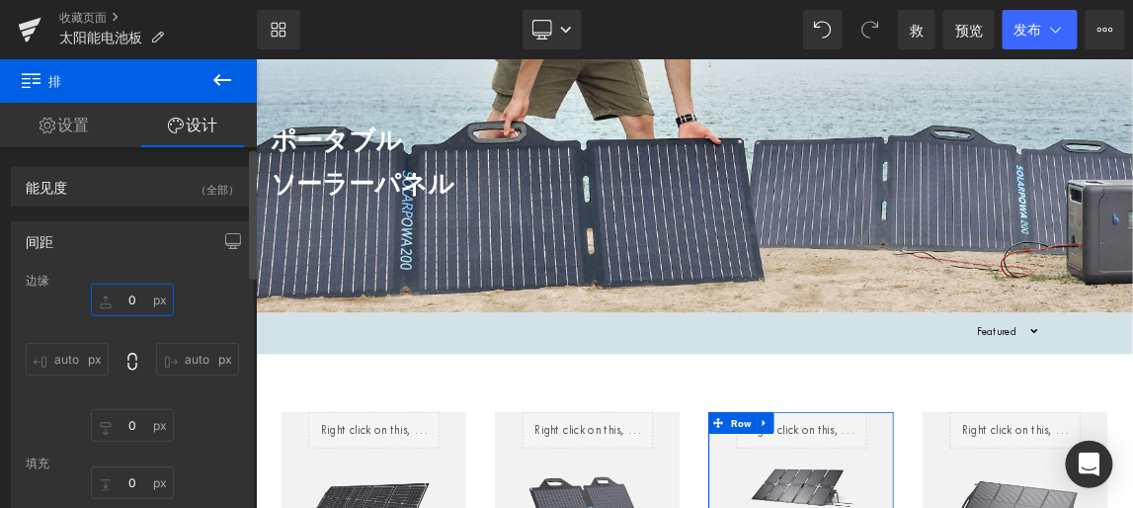
click at [138, 298] on input "0" at bounding box center [132, 300] width 83 height 33
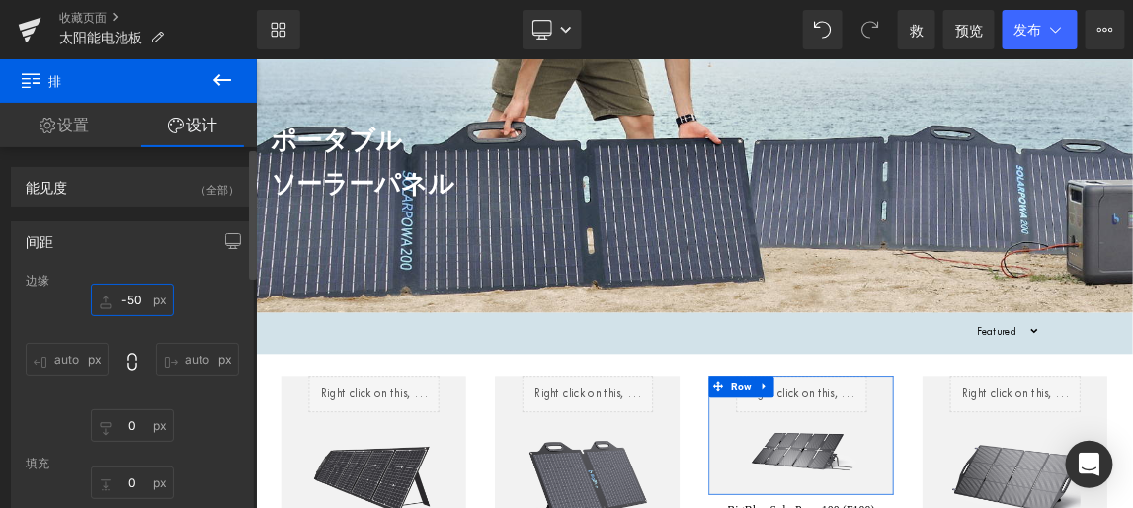
click at [130, 302] on input "-50" at bounding box center [132, 300] width 83 height 33
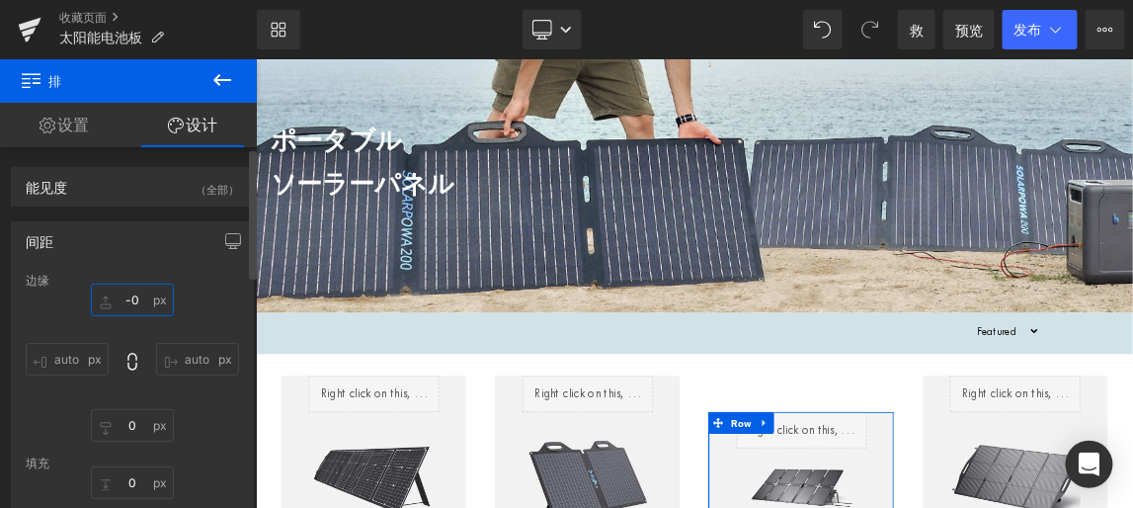
type input "0"
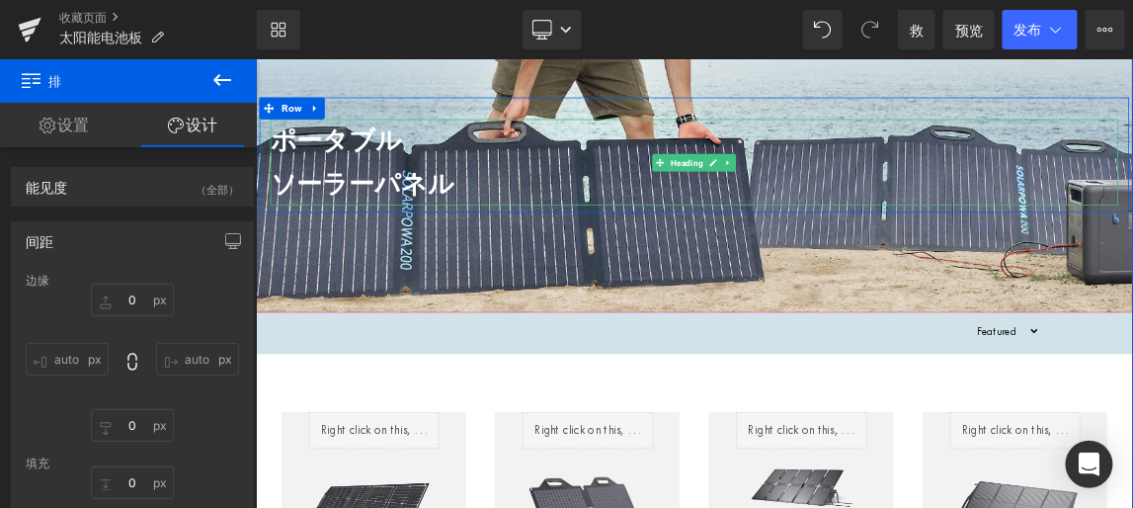
click at [386, 168] on strong "ポータブル ソーラーパネル" at bounding box center [400, 199] width 251 height 98
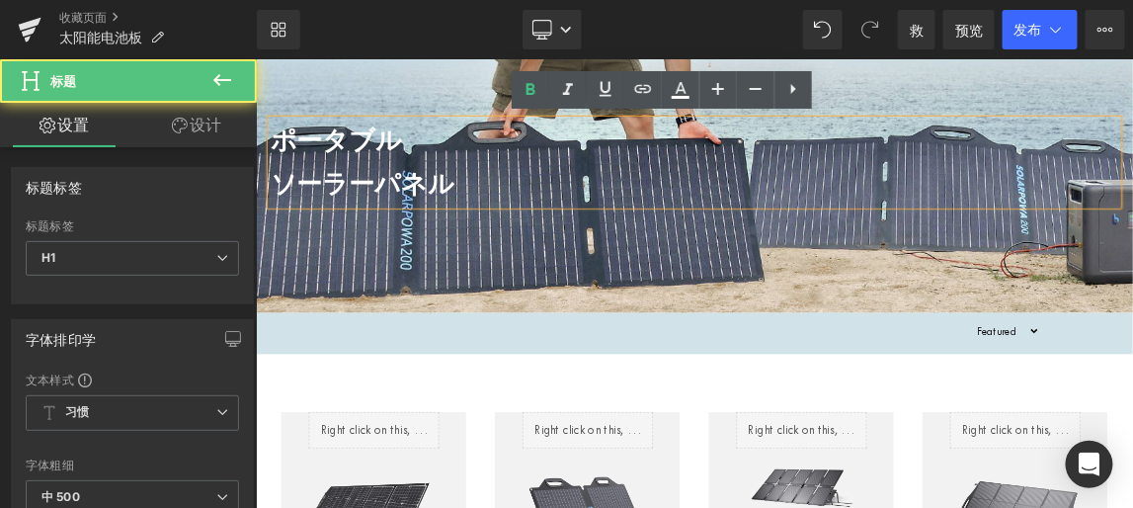
click at [395, 140] on div "ポータブル ソーラーパネル" at bounding box center [853, 199] width 1156 height 118
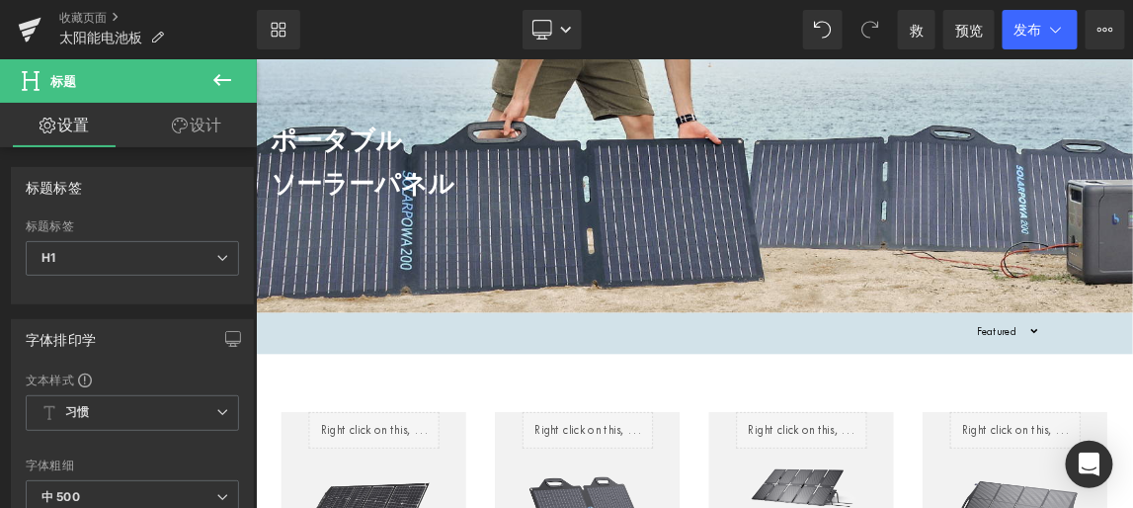
click at [212, 124] on font "设计" at bounding box center [207, 125] width 32 height 20
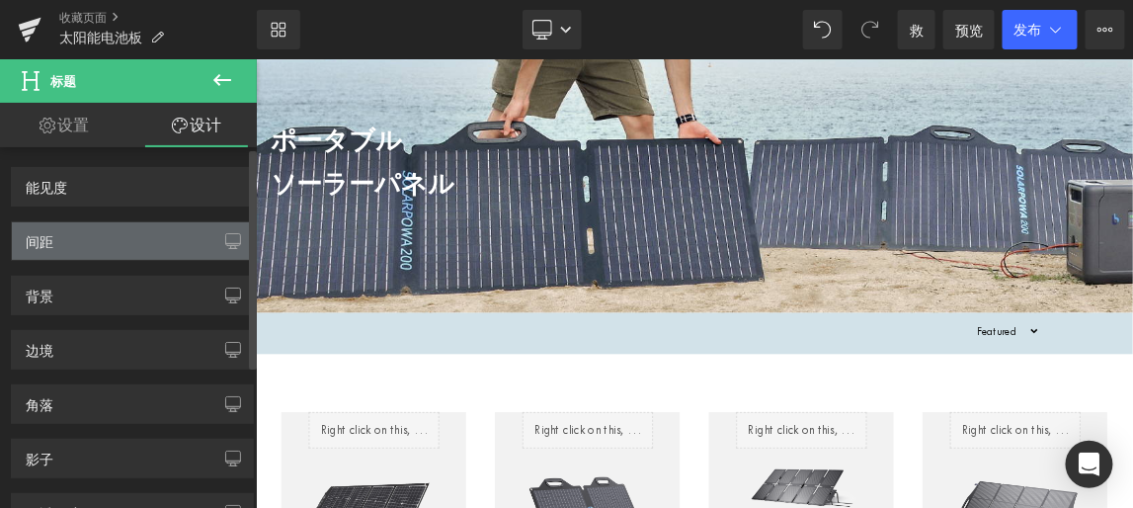
click at [198, 238] on div "间距" at bounding box center [132, 241] width 241 height 38
click at [225, 235] on icon "button" at bounding box center [233, 241] width 16 height 16
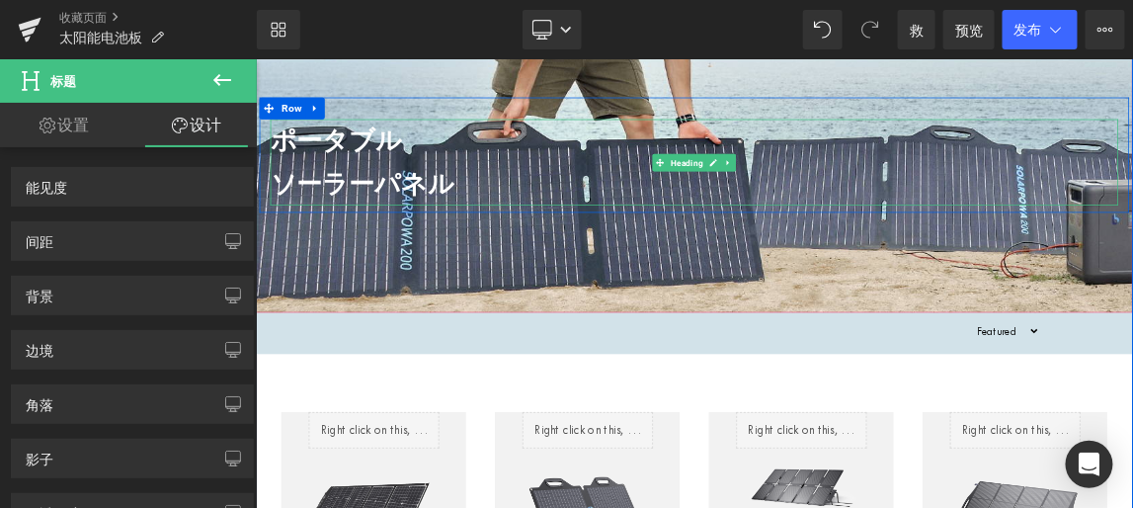
click at [369, 158] on strong "ポータブル ソーラーパネル" at bounding box center [400, 199] width 251 height 98
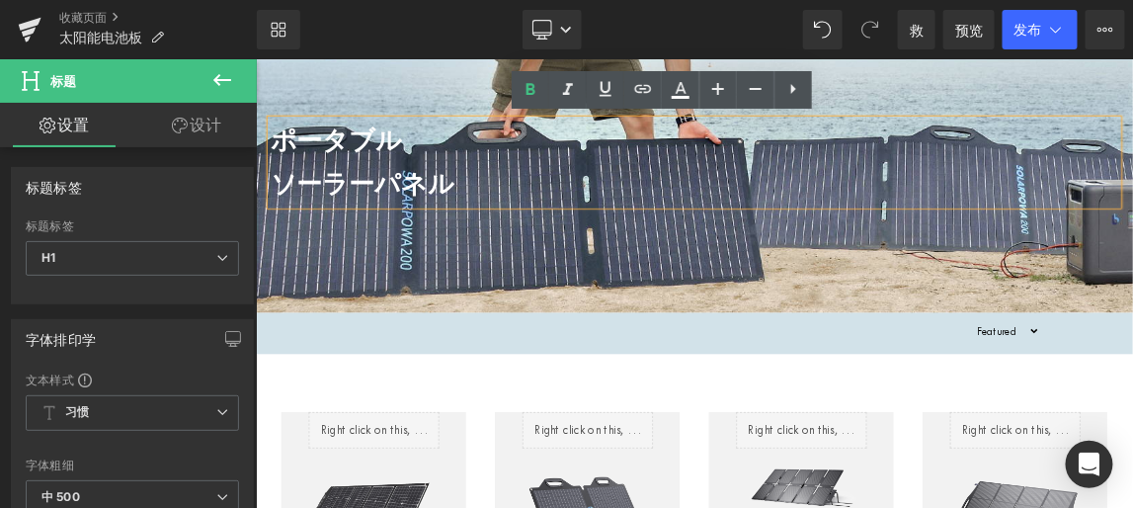
click at [380, 135] on div "ポータブル ソーラーパネル Heading Row" at bounding box center [853, 189] width 1186 height 157
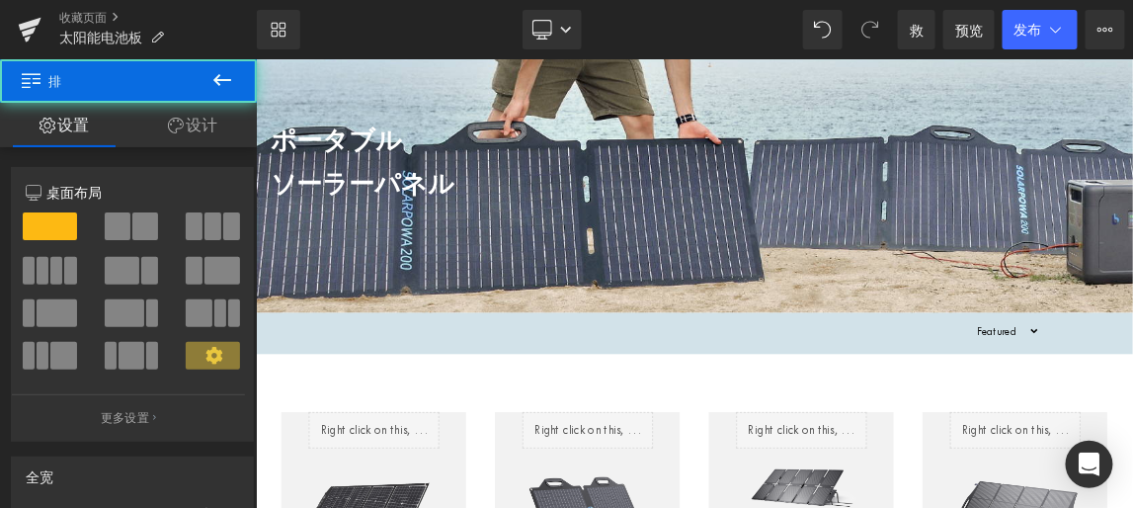
click at [380, 135] on div "ポータブル ソーラーパネル Heading Row" at bounding box center [853, 189] width 1186 height 157
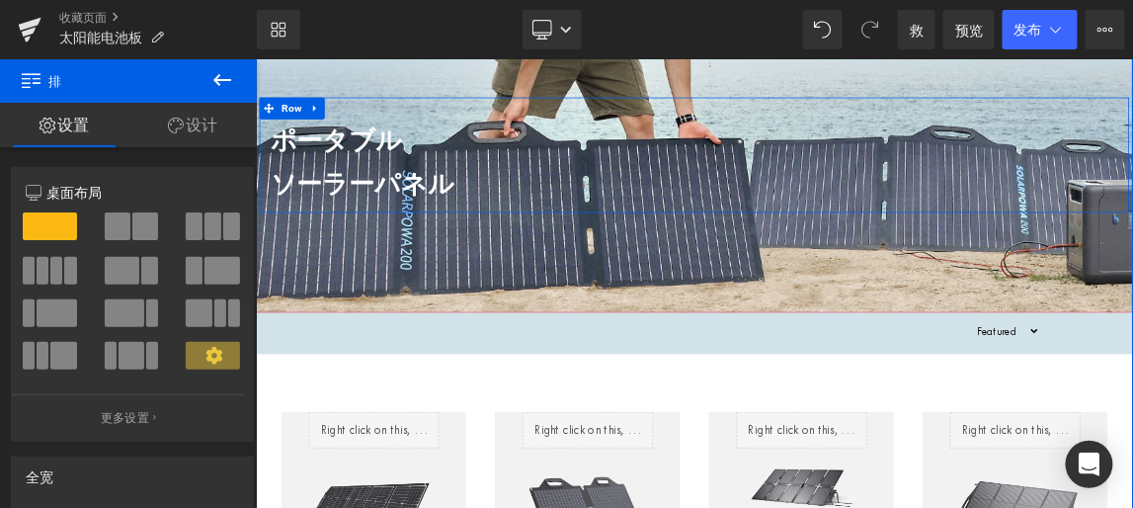
click at [385, 175] on strong "ポータブル ソーラーパネル" at bounding box center [400, 199] width 251 height 98
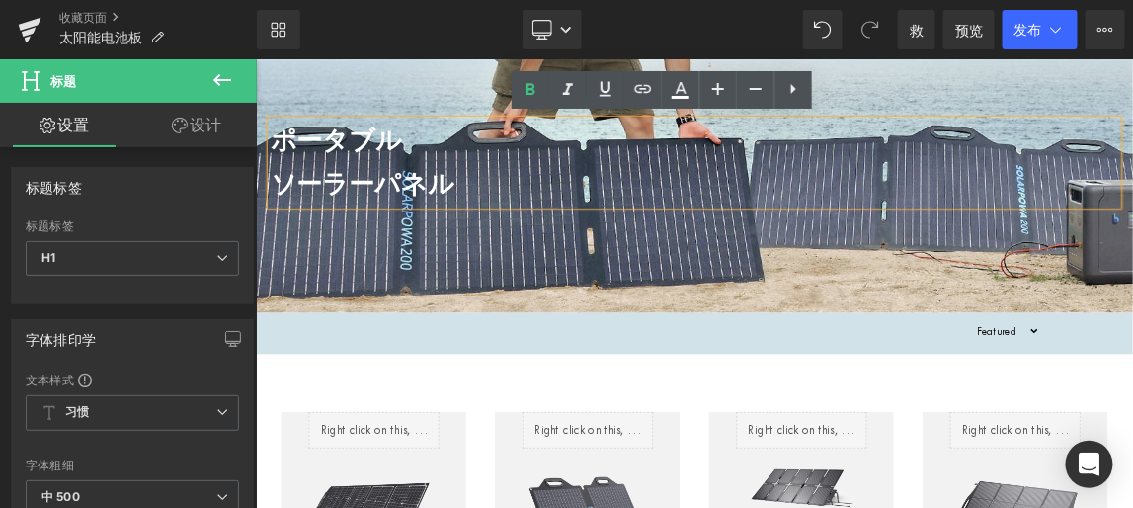
click at [434, 258] on div "ポータブル ソーラーパネル" at bounding box center [853, 199] width 1156 height 118
click at [275, 230] on strong "ポータブル ソーラーパネル" at bounding box center [400, 199] width 251 height 98
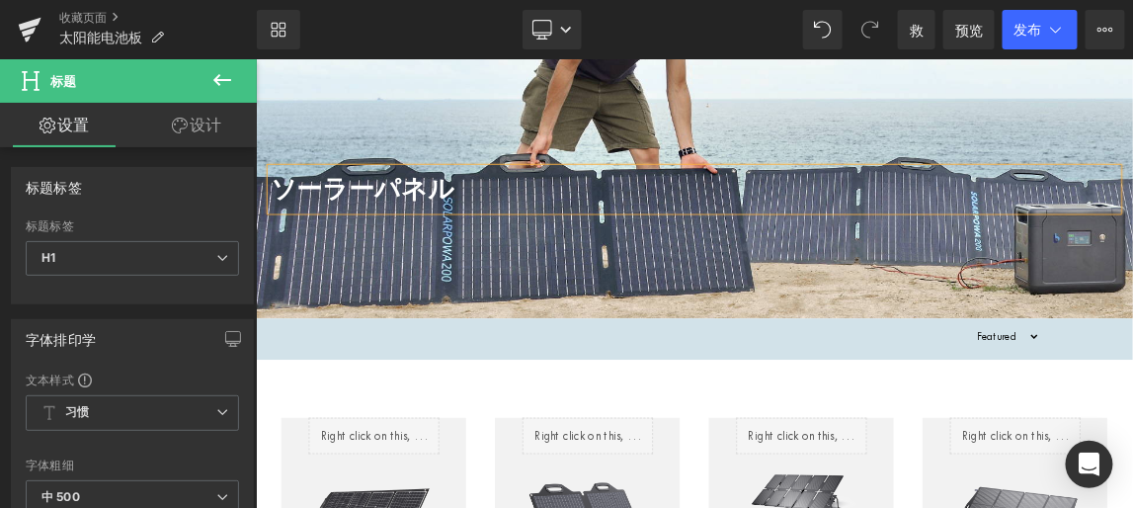
scroll to position [0, 0]
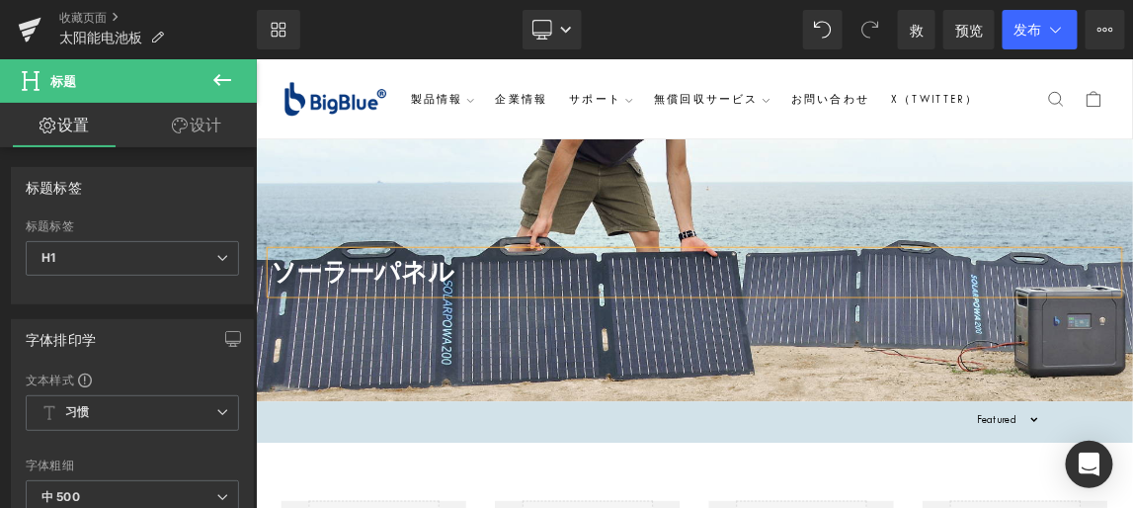
click at [410, 378] on div "ソーラーパネル" at bounding box center [853, 348] width 1156 height 59
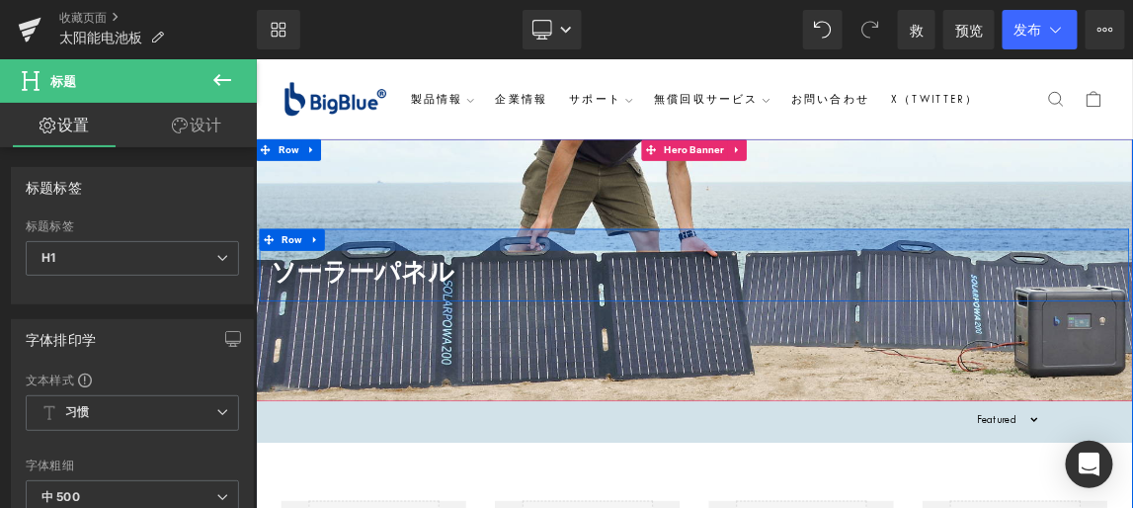
click at [430, 291] on div at bounding box center [853, 305] width 1186 height 30
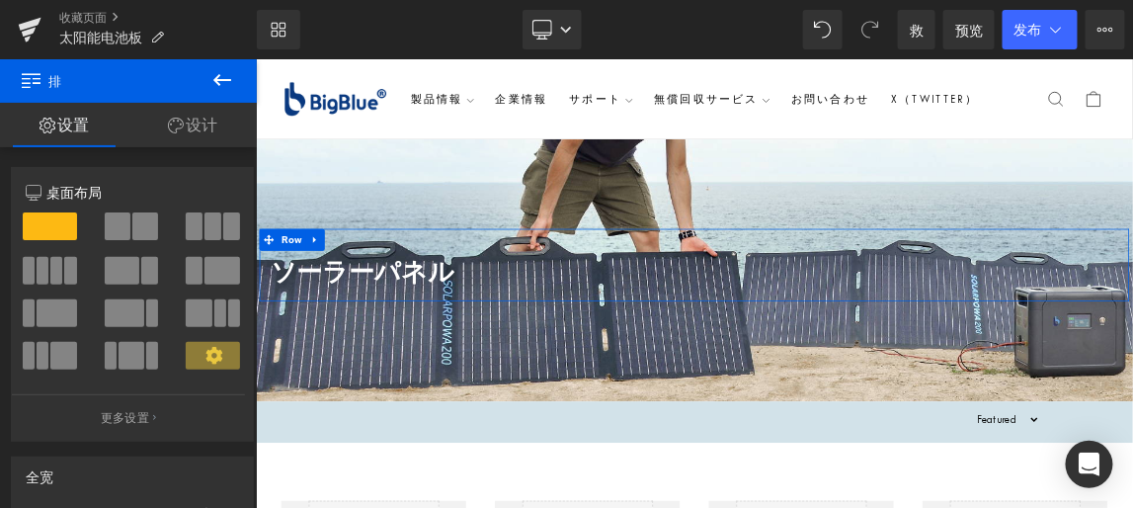
click at [205, 125] on font "设计" at bounding box center [203, 125] width 32 height 20
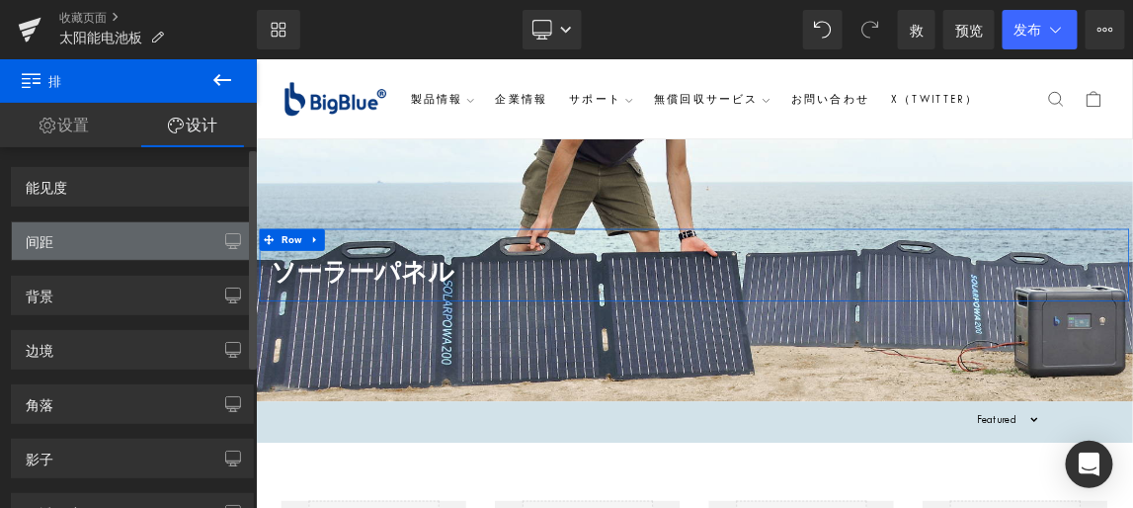
click at [137, 236] on div "间距" at bounding box center [132, 241] width 241 height 38
click at [162, 231] on div "间距" at bounding box center [132, 241] width 241 height 38
click at [225, 238] on icon "button" at bounding box center [233, 241] width 16 height 16
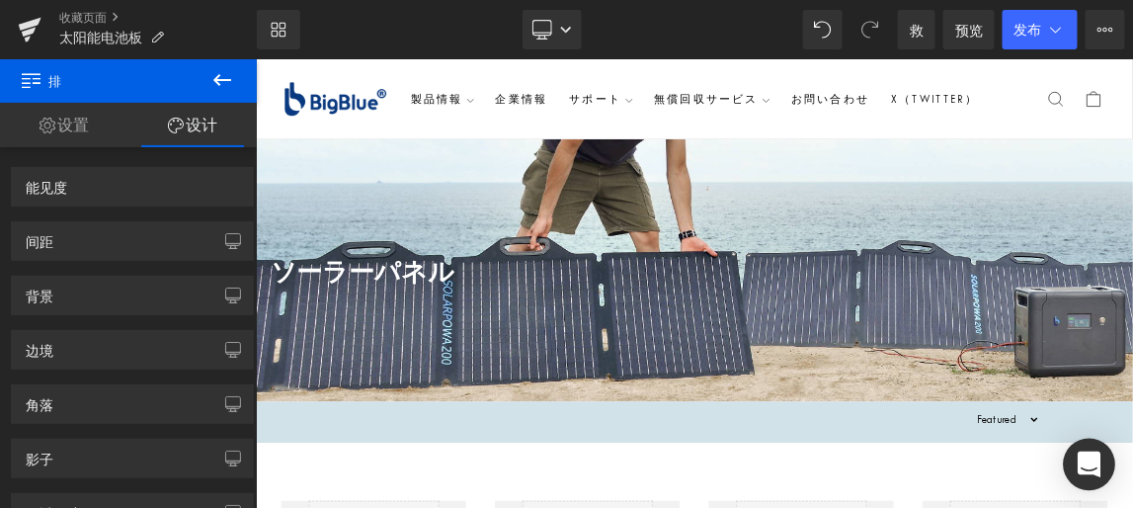
click at [1090, 462] on icon "打开对讲信使" at bounding box center [1089, 465] width 23 height 26
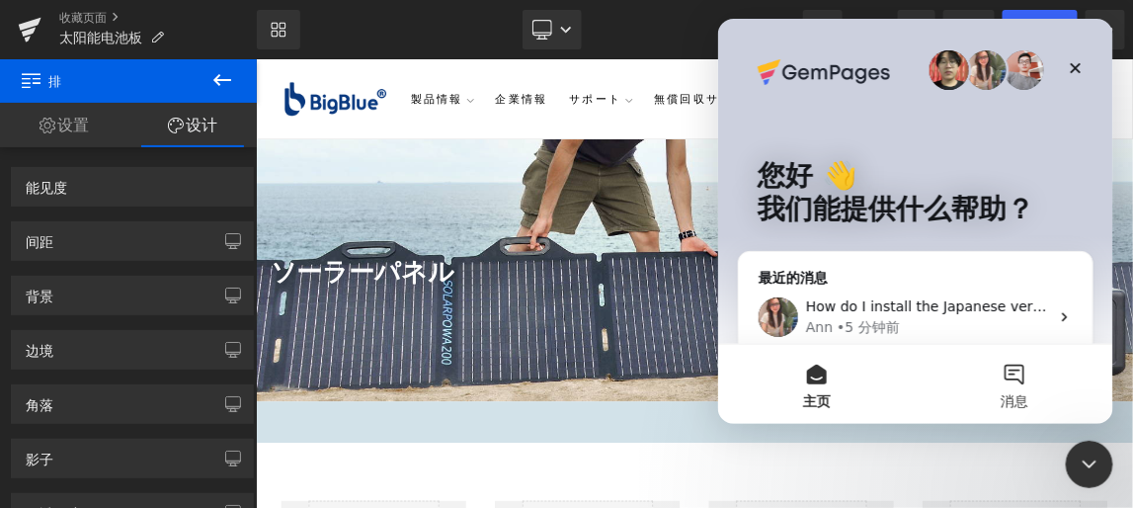
click at [1017, 374] on button "消息" at bounding box center [1014, 383] width 198 height 79
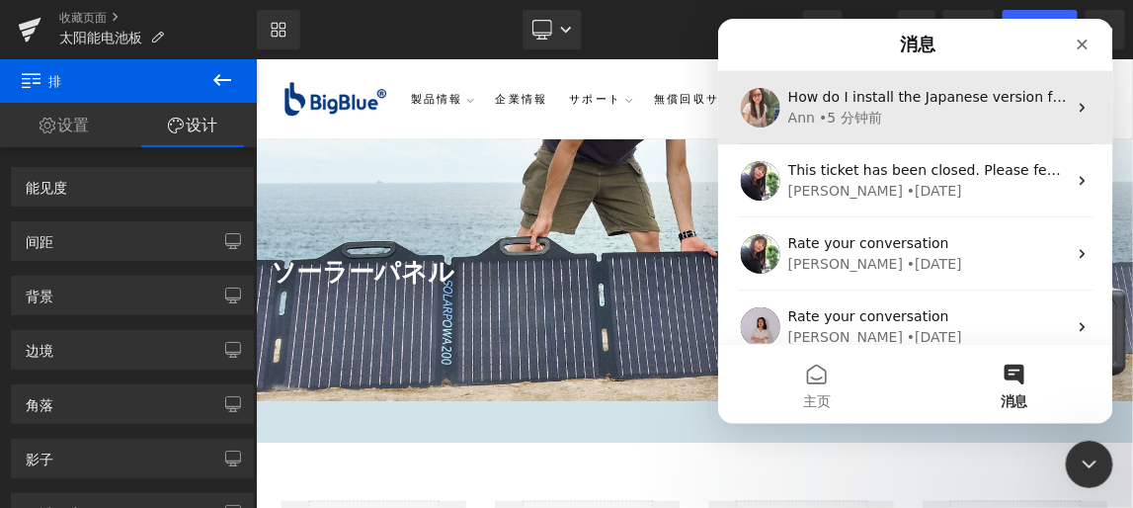
click at [935, 112] on div "Ann • 5 分钟前" at bounding box center [927, 117] width 279 height 21
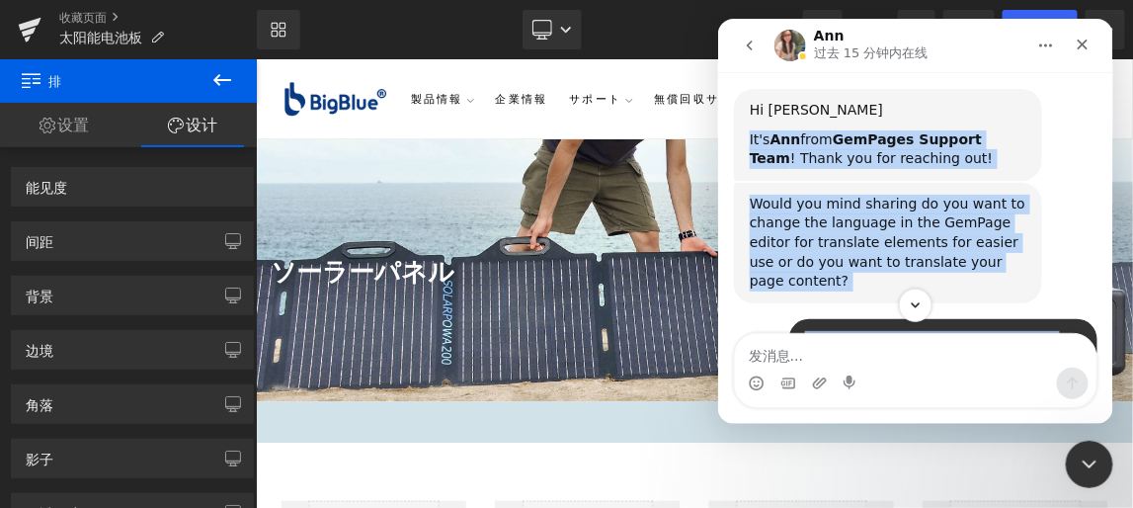
scroll to position [539, 0]
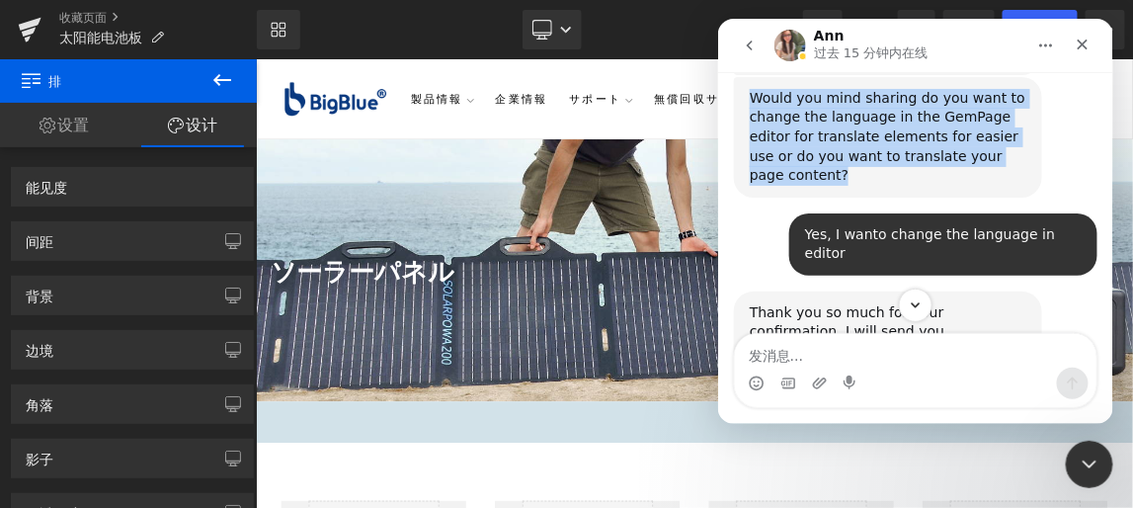
drag, startPoint x: 749, startPoint y: 170, endPoint x: 854, endPoint y: 141, distance: 108.6
click at [854, 141] on div "Hi team, how to change the language to Japanese? Bigblue.jp • 16 分钟前 Thank you …" at bounding box center [915, 372] width 364 height 1436
copy div "It's Ann from GemPages Support Team ! Thank you for reaching out! Ann • 15 分钟前 …"
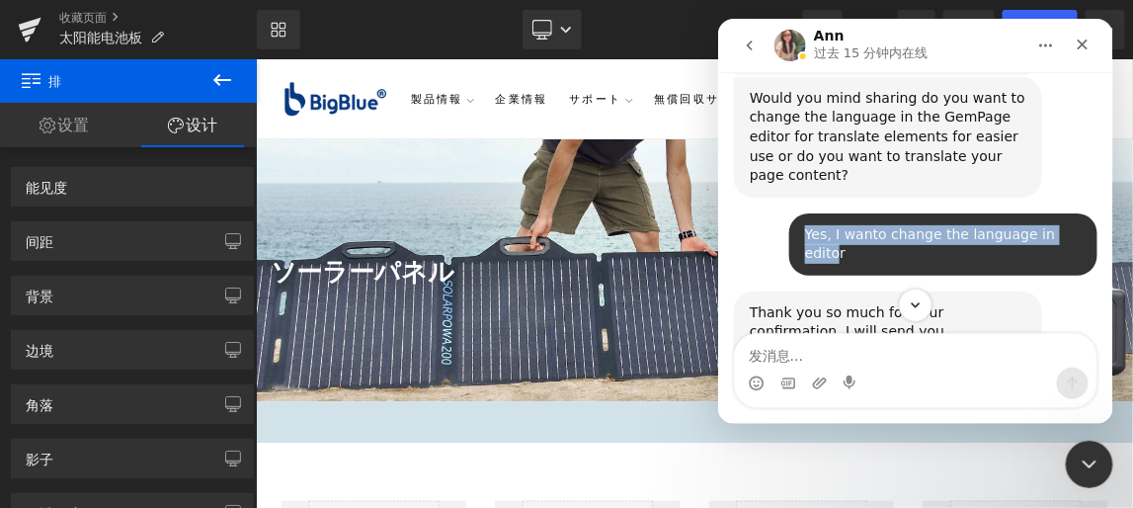
drag, startPoint x: 831, startPoint y: 214, endPoint x: 795, endPoint y: 195, distance: 41.6
click at [804, 224] on div "Yes, I wanto change the language in editor" at bounding box center [942, 243] width 277 height 39
copy div "Yes, I wanto change the language in edito"
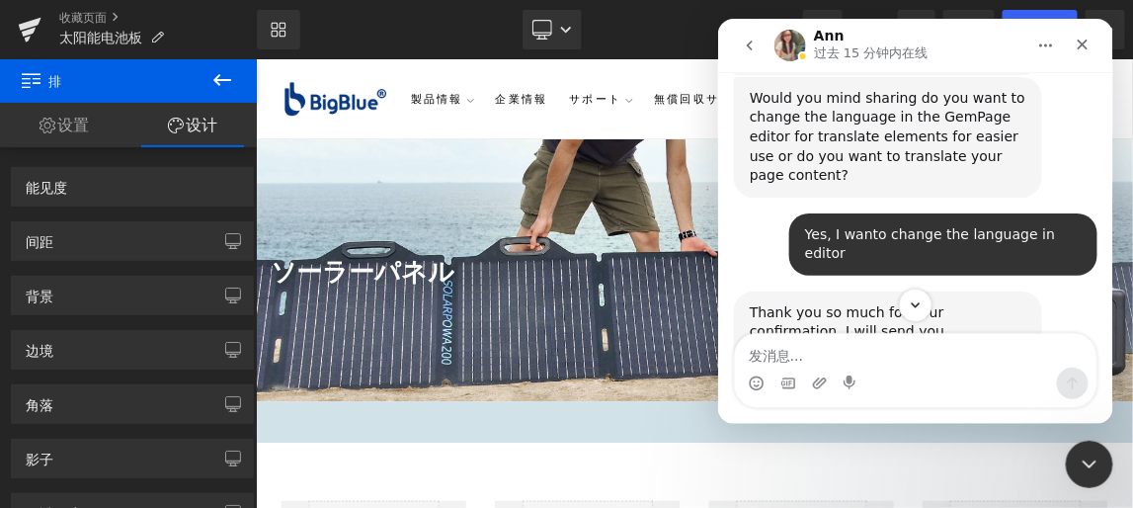
click at [797, 311] on div "对讲信使" at bounding box center [914, 305] width 395 height 34
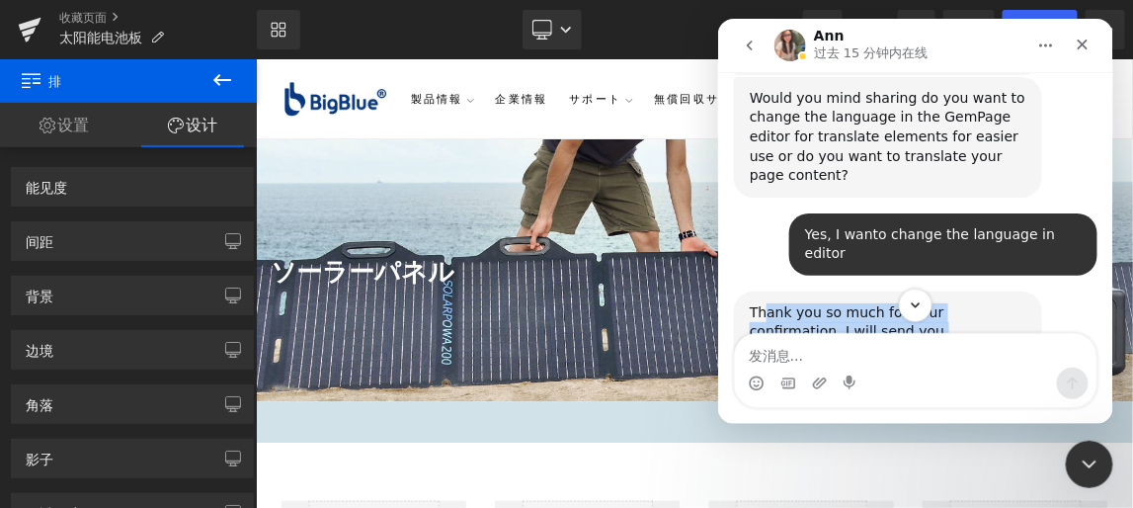
drag, startPoint x: 798, startPoint y: 320, endPoint x: 763, endPoint y: 279, distance: 54.7
click at [763, 279] on div "Handy tips: Sharing your issue screenshots and page links helps us troubleshoot…" at bounding box center [914, 211] width 395 height 281
click at [813, 312] on div "对讲信使" at bounding box center [914, 305] width 395 height 34
drag, startPoint x: 804, startPoint y: 314, endPoint x: 748, endPoint y: 269, distance: 72.4
click at [748, 269] on div "Handy tips: Sharing your issue screenshots and page links helps us troubleshoot…" at bounding box center [914, 211] width 395 height 281
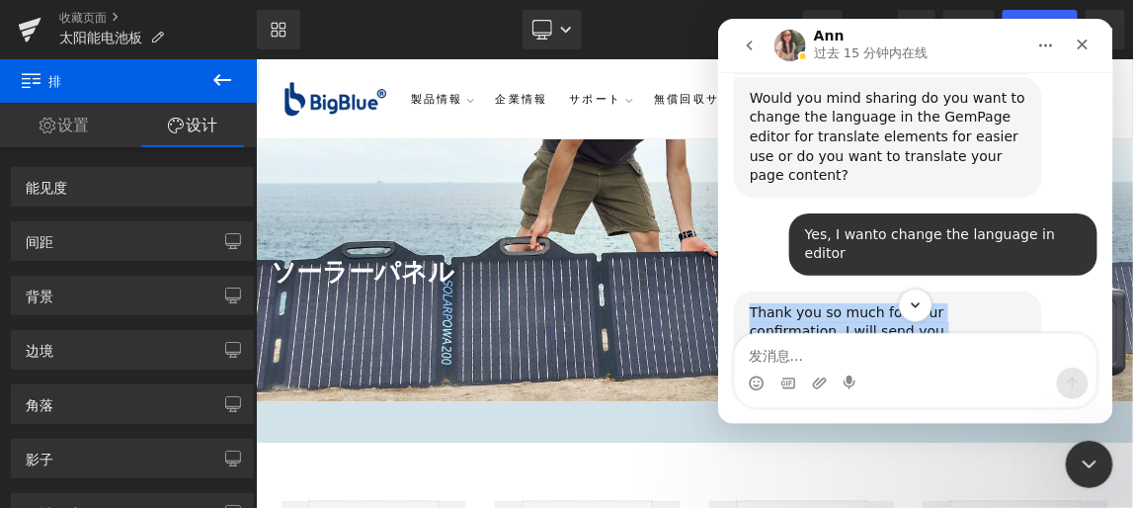
copy div "Thank you so much for your confirmation. I will send you information shortly. A…"
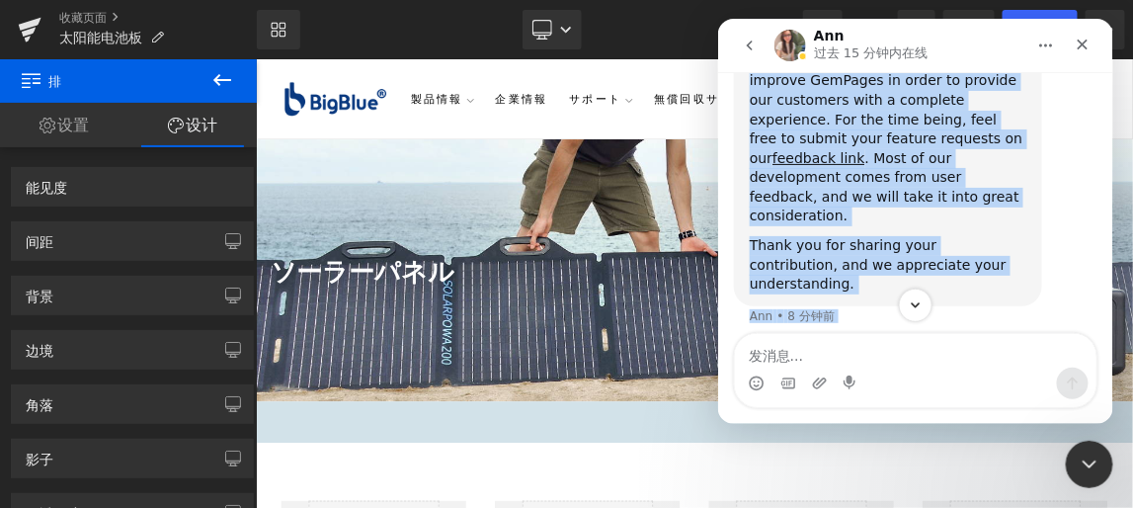
scroll to position [1253, 0]
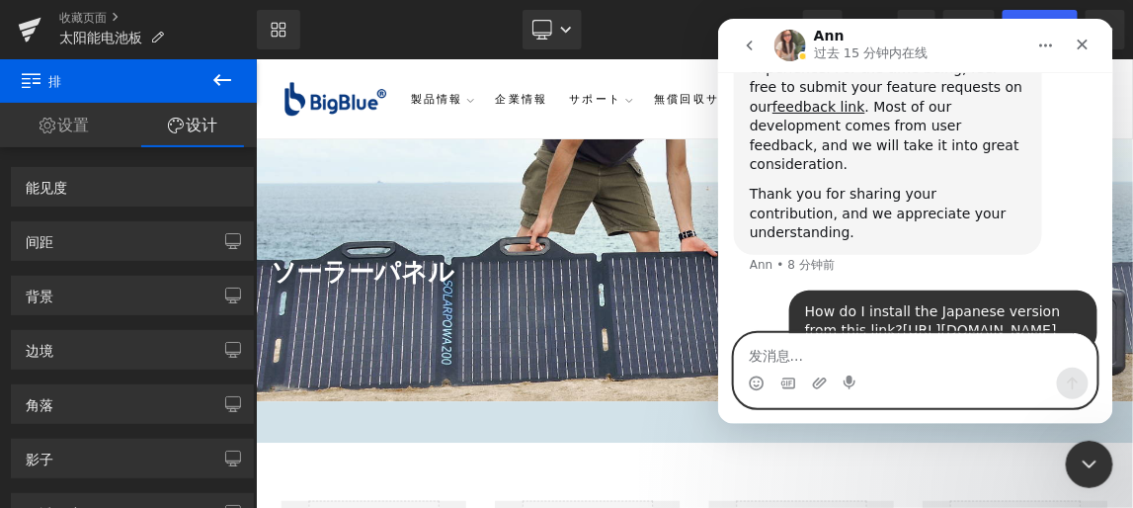
click at [907, 362] on textarea "发消息..." at bounding box center [915, 350] width 362 height 34
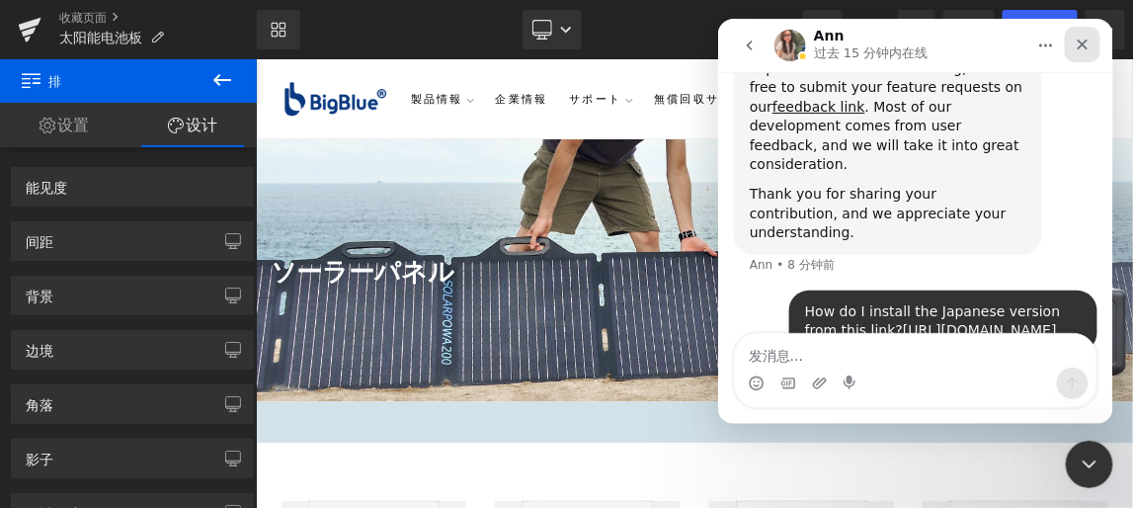
click at [1081, 42] on icon "关闭" at bounding box center [1082, 44] width 16 height 16
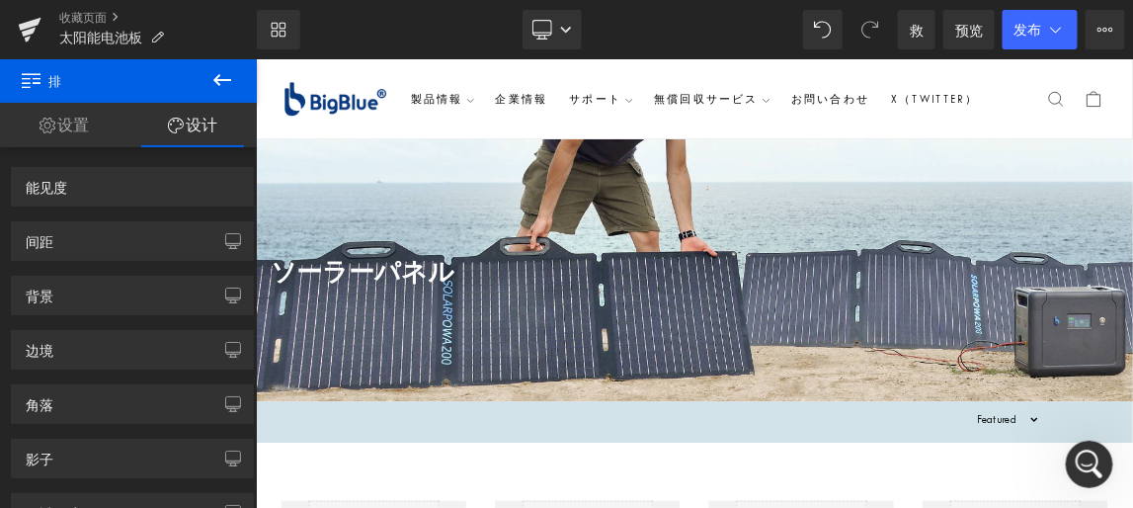
scroll to position [1176, 0]
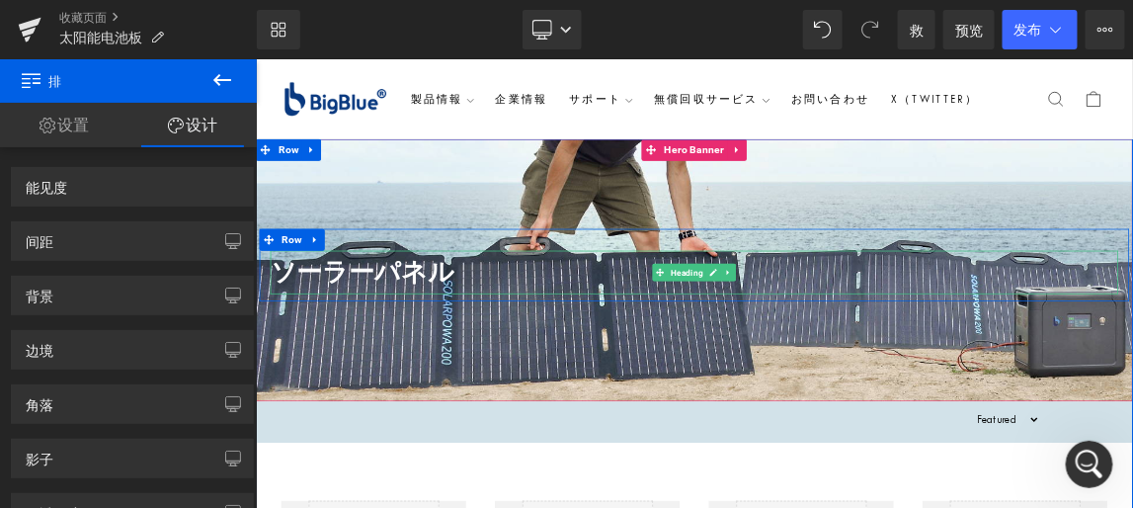
click at [464, 352] on strong "ソーラーパネル" at bounding box center [400, 348] width 251 height 39
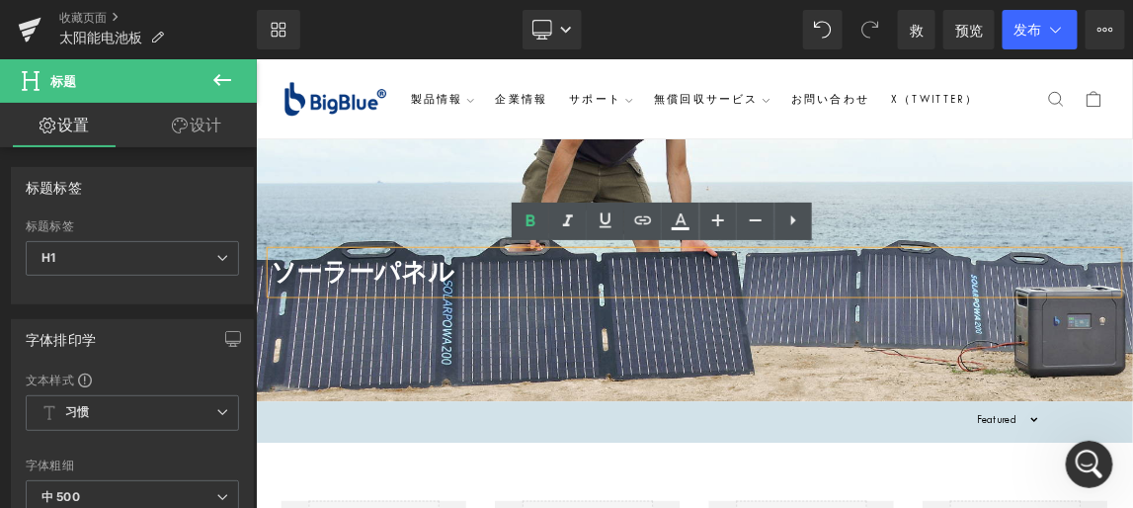
click at [484, 319] on div "ソーラーパネル" at bounding box center [853, 348] width 1156 height 59
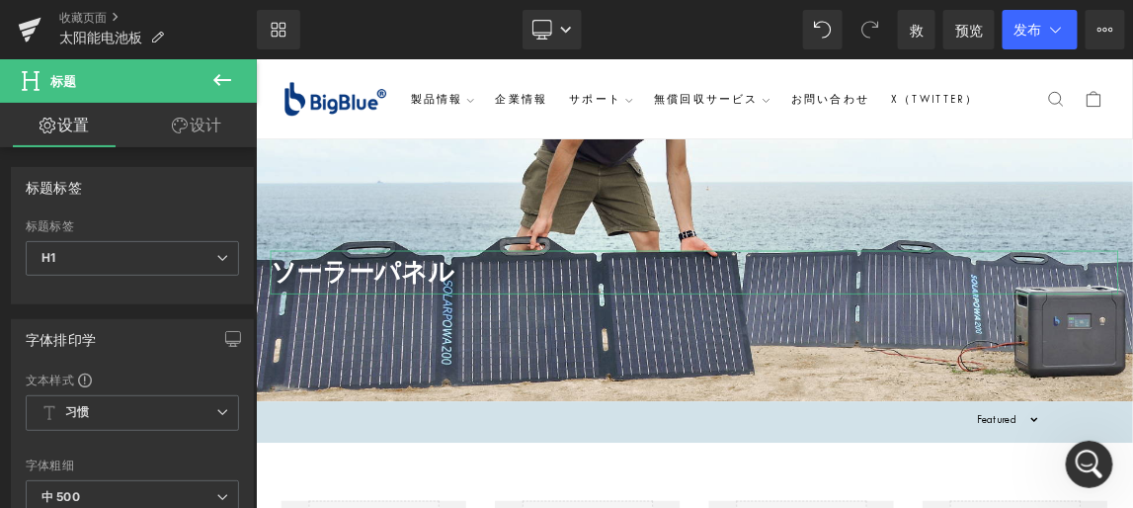
click at [214, 122] on font "设计" at bounding box center [207, 125] width 32 height 20
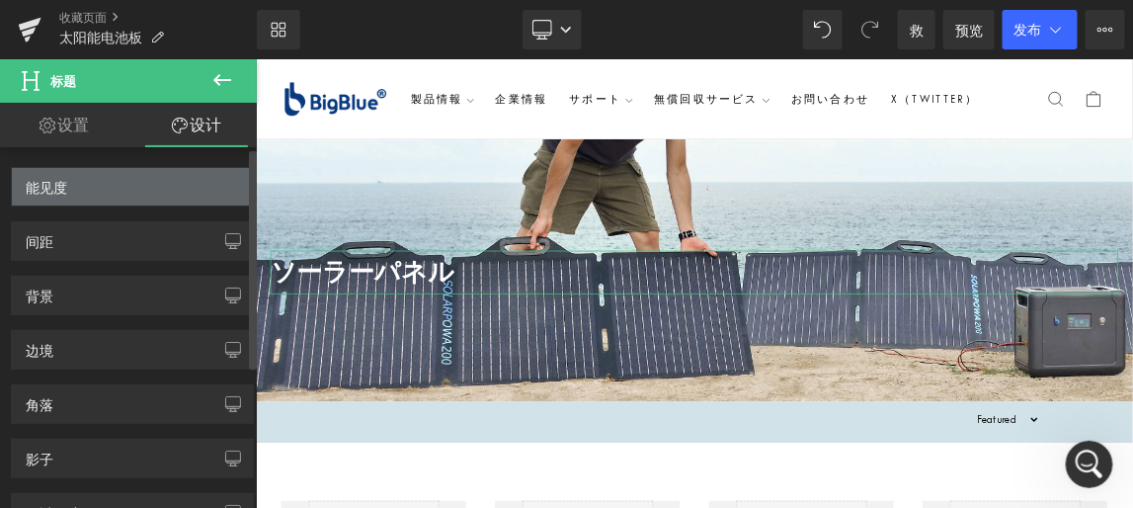
click at [151, 182] on div "能见度" at bounding box center [132, 187] width 241 height 38
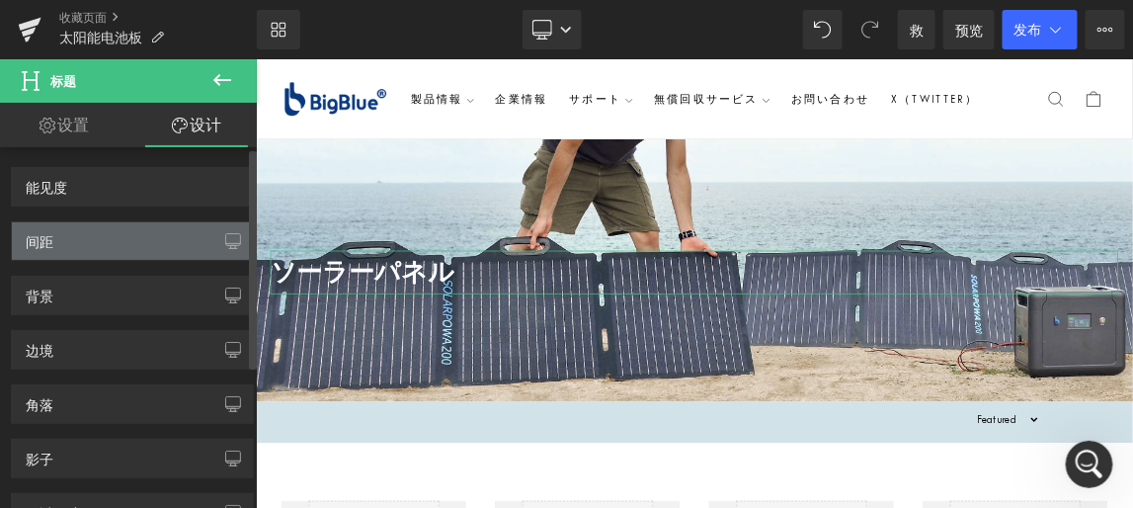
click at [148, 239] on div "间距" at bounding box center [132, 241] width 241 height 38
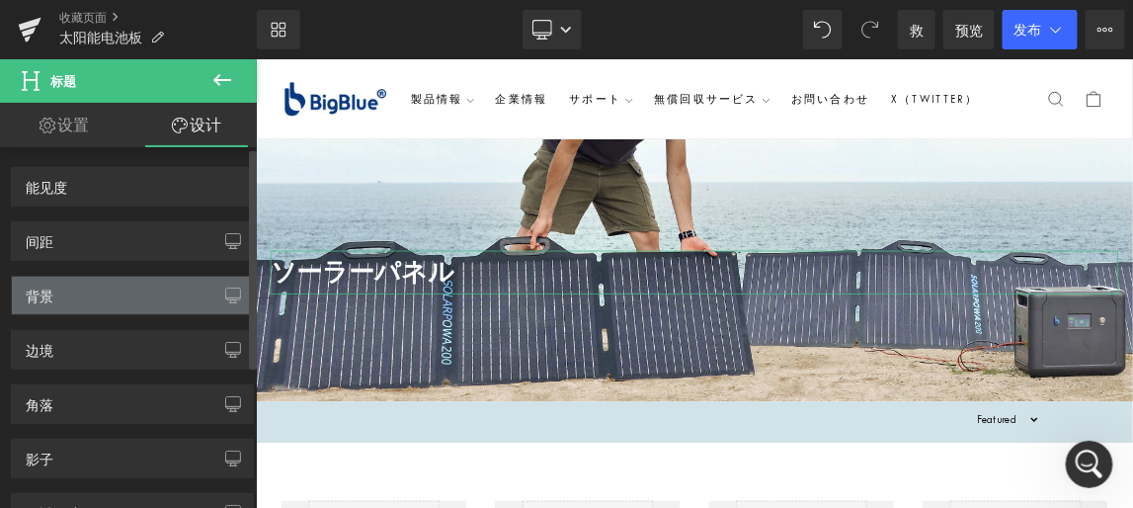
click at [135, 294] on div "背景" at bounding box center [132, 296] width 241 height 38
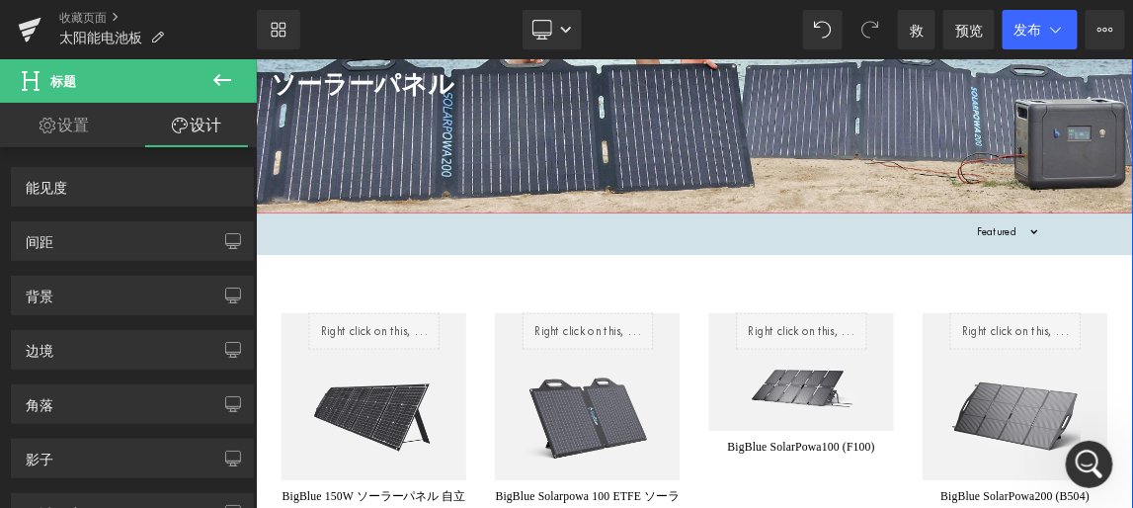
scroll to position [269, 0]
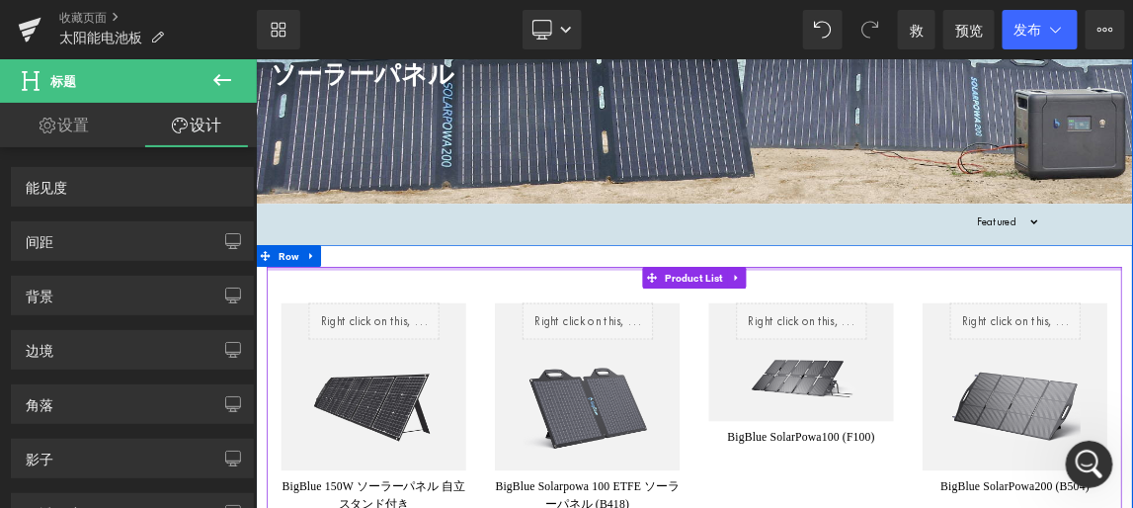
click at [524, 344] on div at bounding box center [853, 344] width 1166 height 5
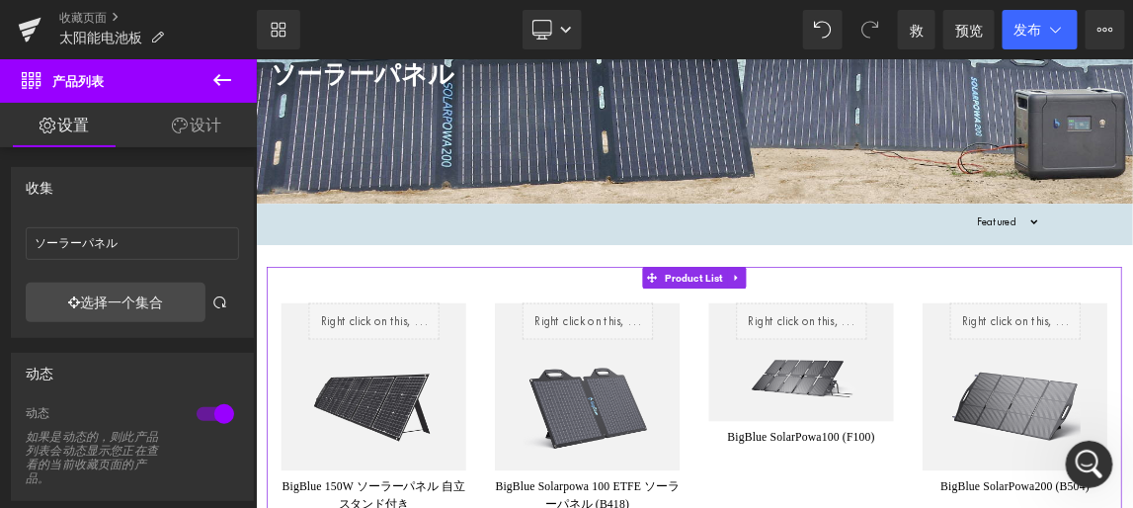
click at [205, 127] on font "设计" at bounding box center [207, 125] width 32 height 20
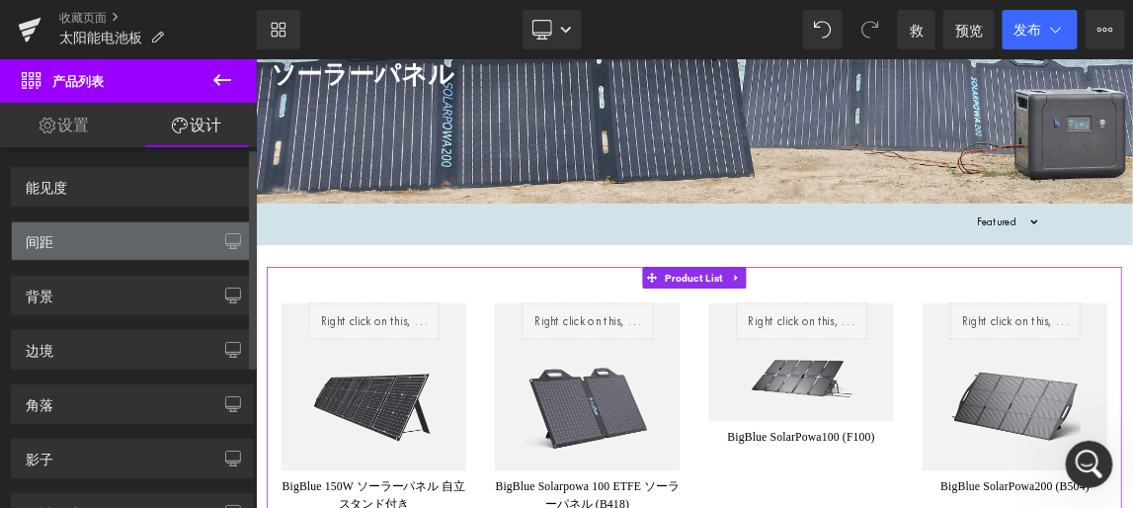
click at [169, 236] on div "间距" at bounding box center [132, 241] width 241 height 38
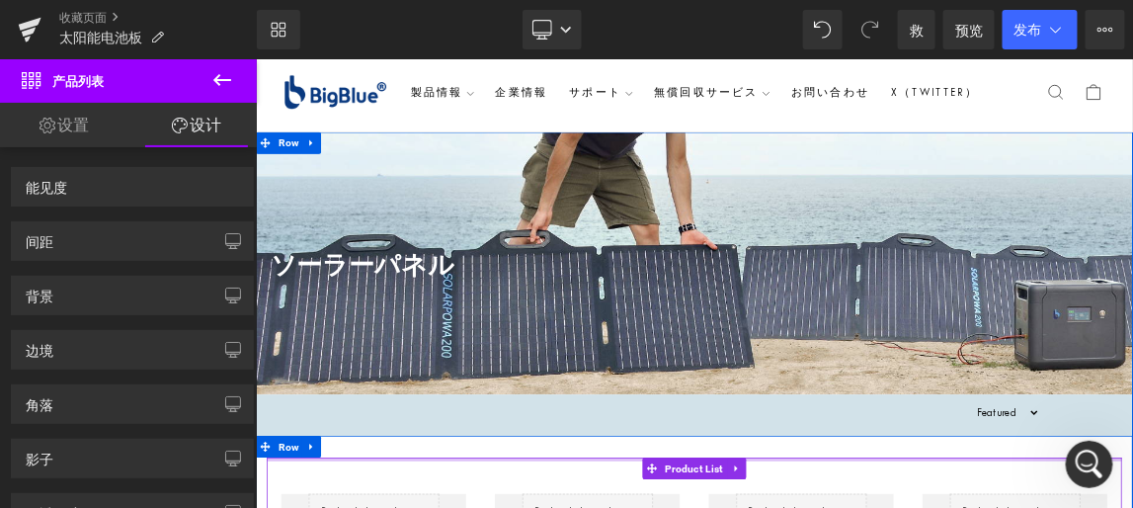
scroll to position [0, 0]
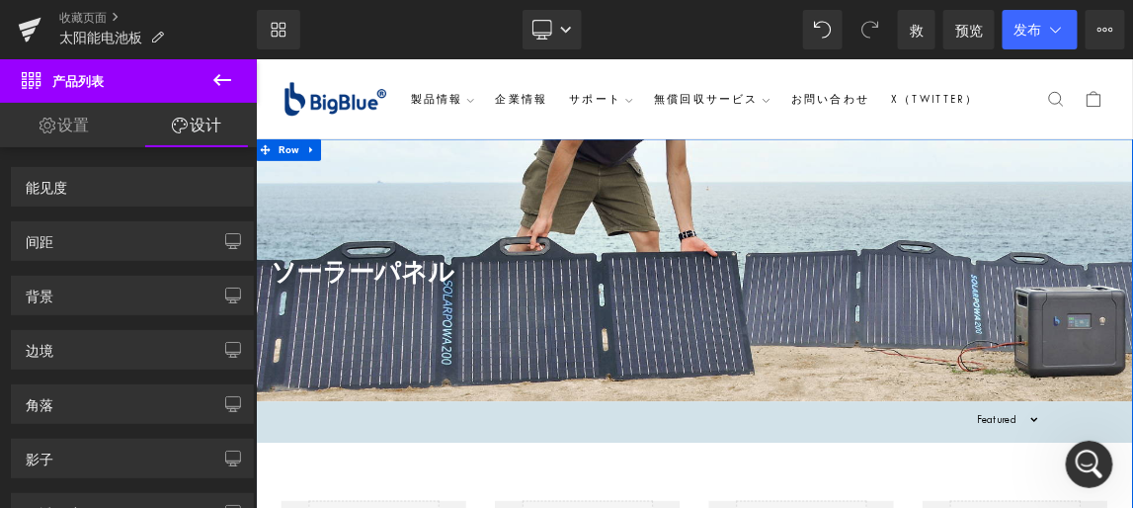
click at [479, 352] on strong "ソーラーパネル" at bounding box center [400, 348] width 251 height 39
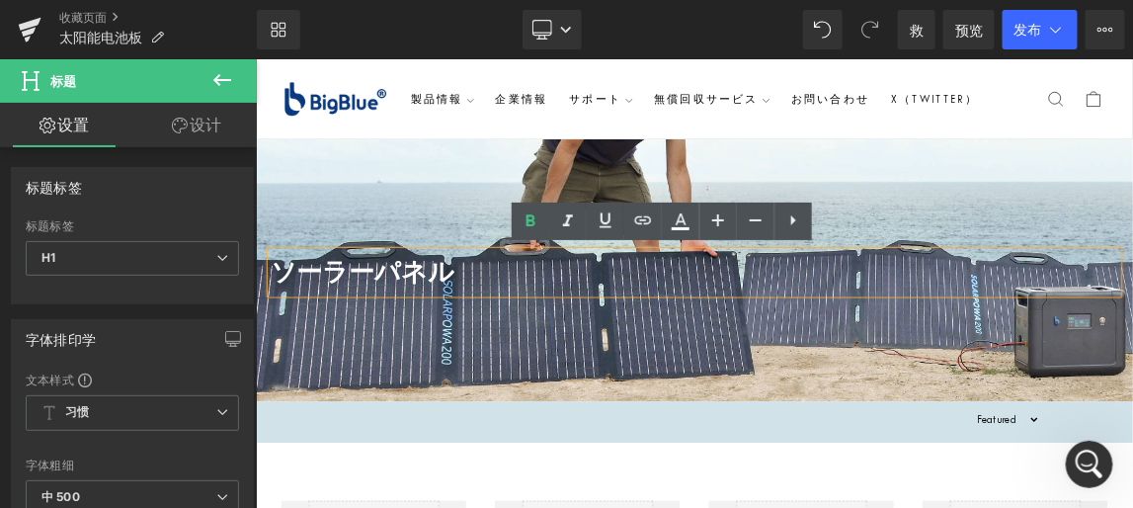
click at [529, 314] on div "ソーラーパネル Heading Row" at bounding box center [853, 339] width 1186 height 99
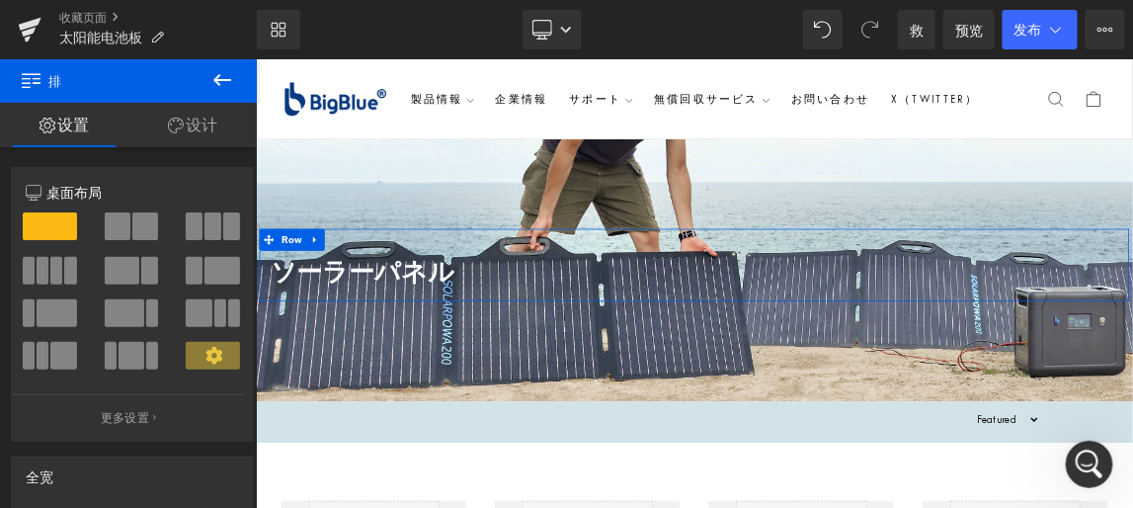
click at [132, 224] on span at bounding box center [145, 226] width 26 height 28
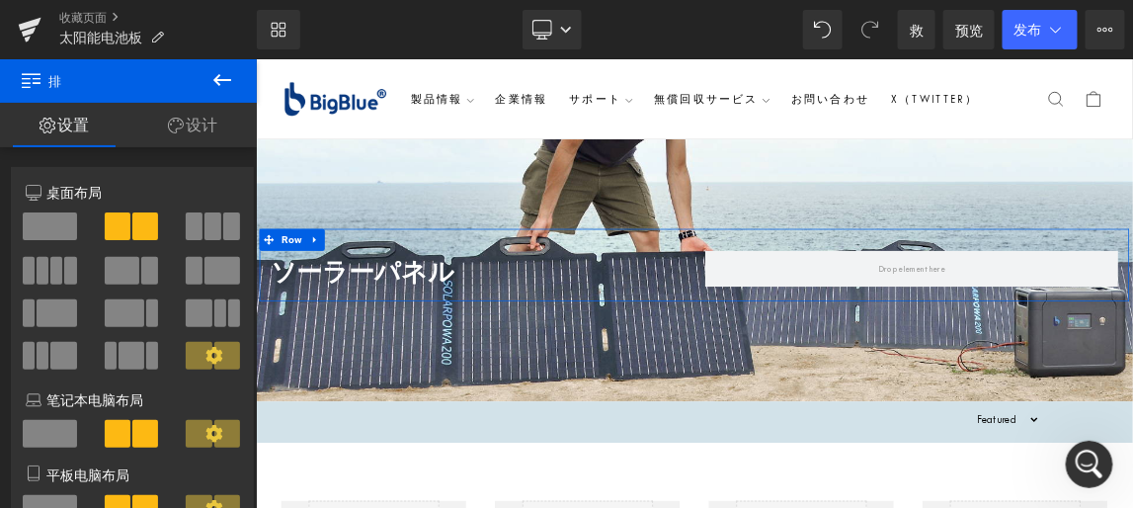
click at [48, 227] on span at bounding box center [50, 226] width 54 height 28
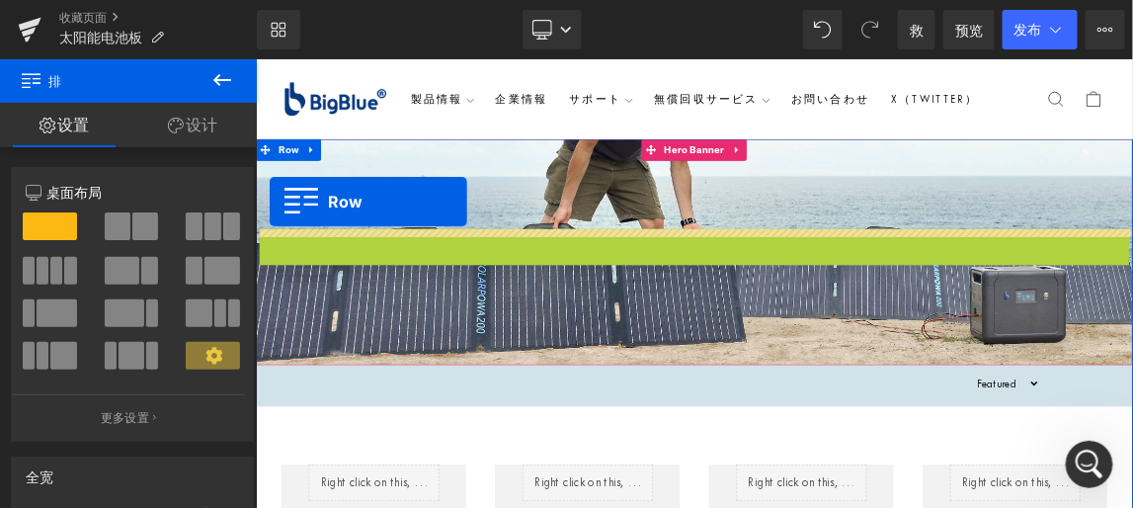
drag, startPoint x: 269, startPoint y: 306, endPoint x: 273, endPoint y: 252, distance: 54.5
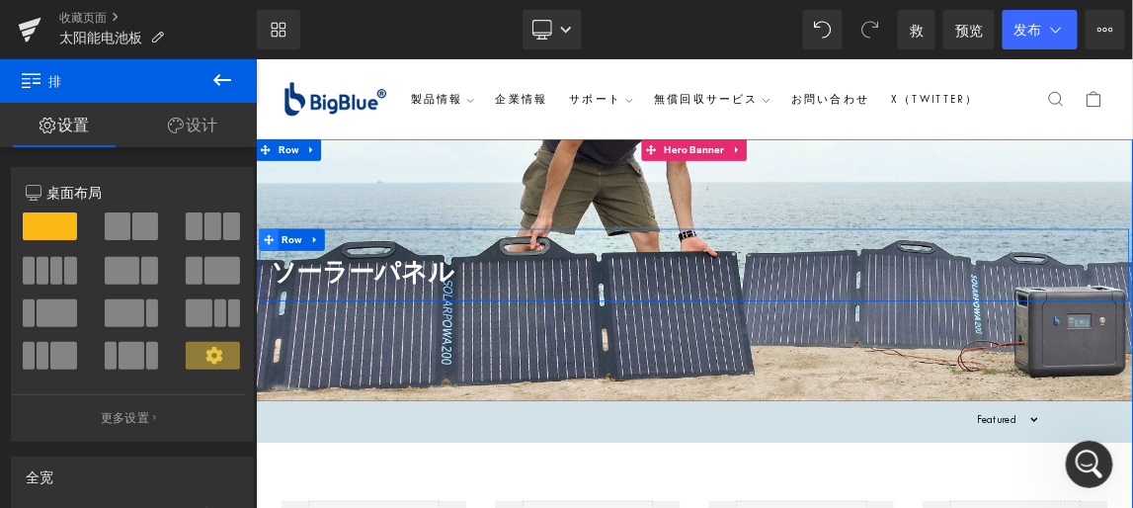
click at [266, 305] on icon at bounding box center [273, 304] width 14 height 14
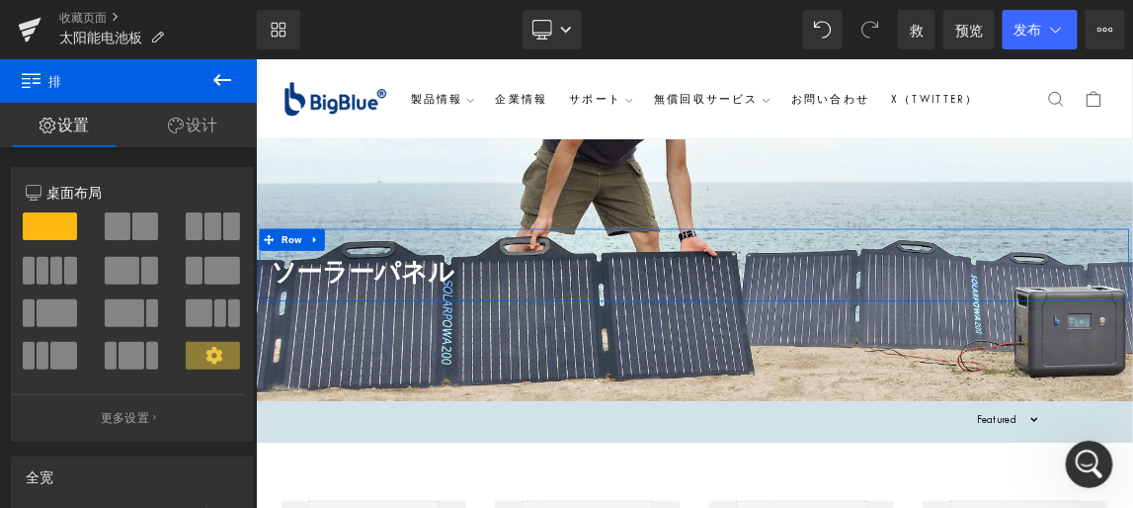
click at [196, 121] on font "设计" at bounding box center [203, 125] width 32 height 20
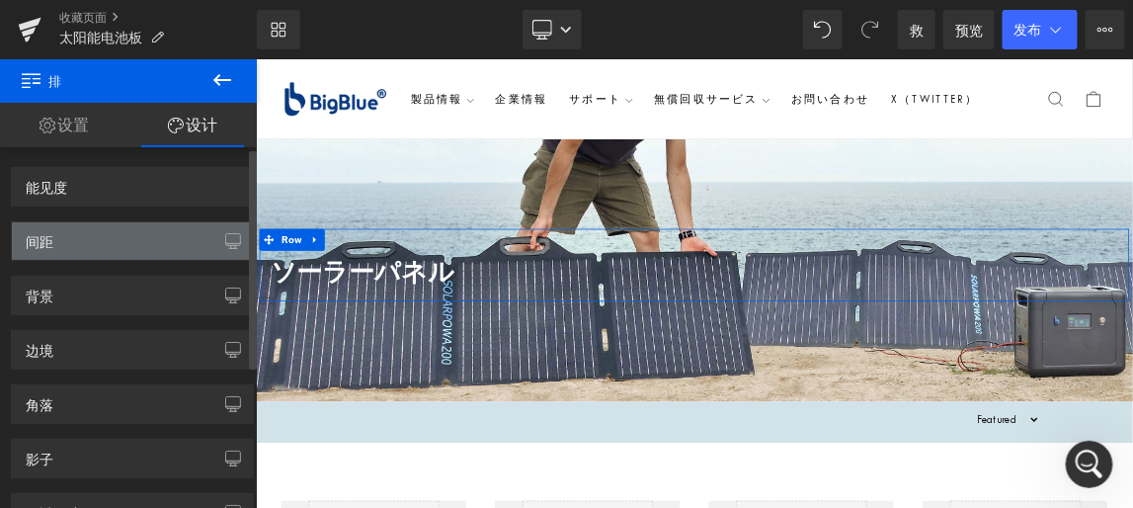
click at [178, 238] on div "间距" at bounding box center [132, 241] width 241 height 38
click at [225, 237] on icon "button" at bounding box center [233, 241] width 16 height 16
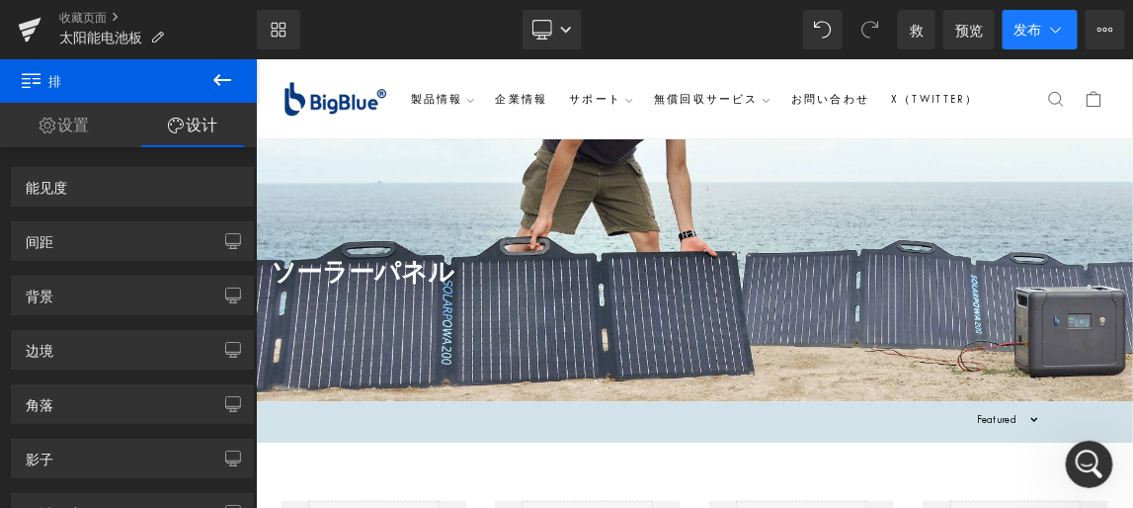
click at [1039, 26] on span "发布" at bounding box center [1029, 30] width 28 height 16
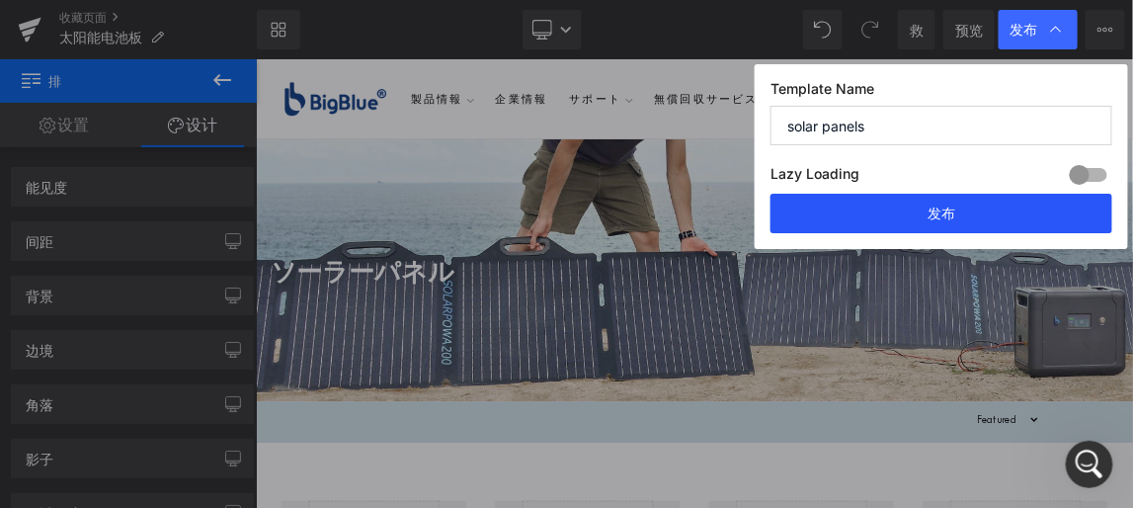
click at [951, 197] on button "发布" at bounding box center [942, 214] width 342 height 40
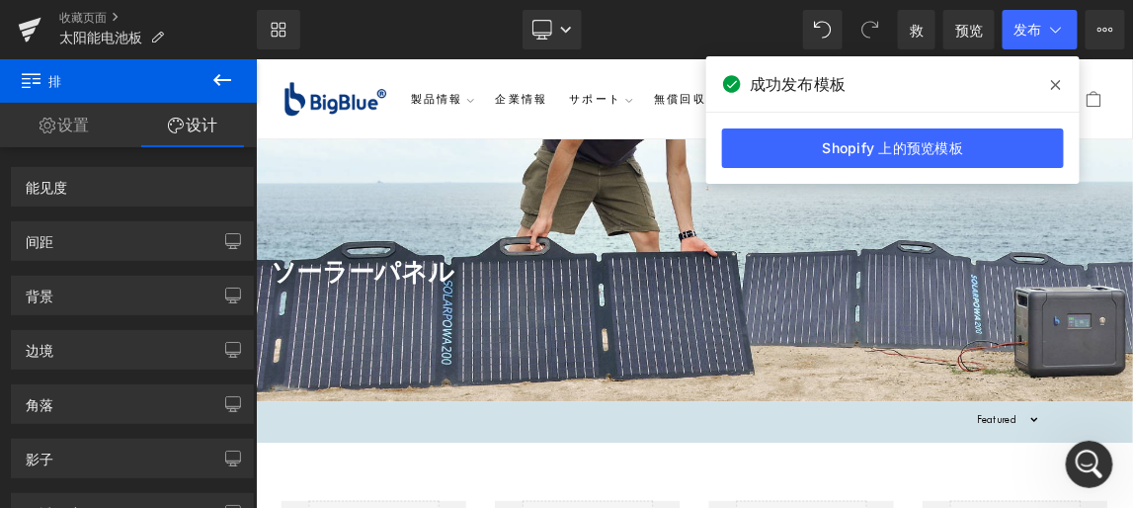
scroll to position [1542, 0]
